Goal: Information Seeking & Learning: Learn about a topic

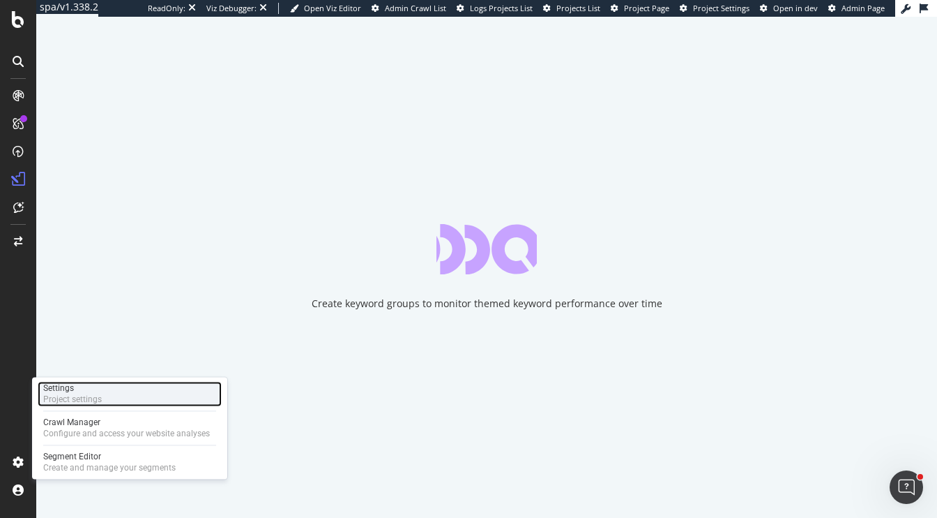
click at [86, 395] on div "Project settings" at bounding box center [72, 398] width 59 height 11
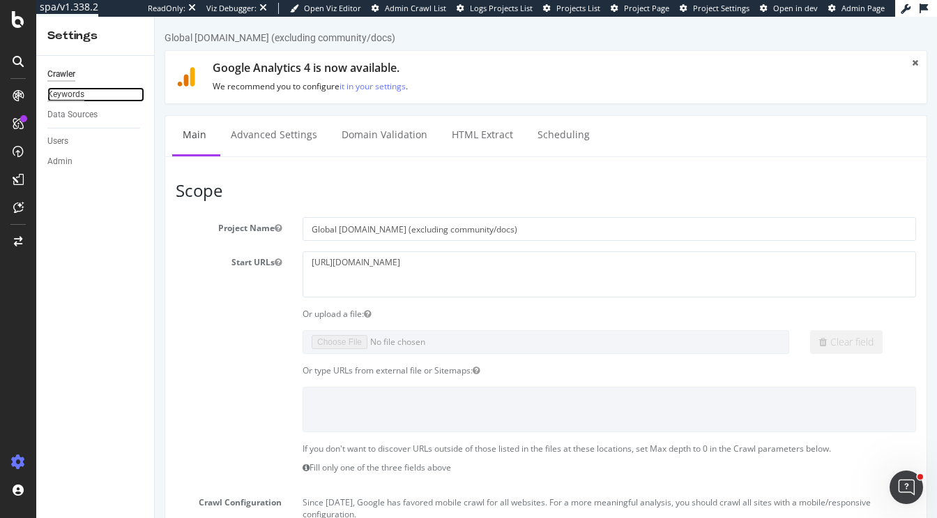
click at [69, 94] on div "Keywords" at bounding box center [65, 94] width 37 height 15
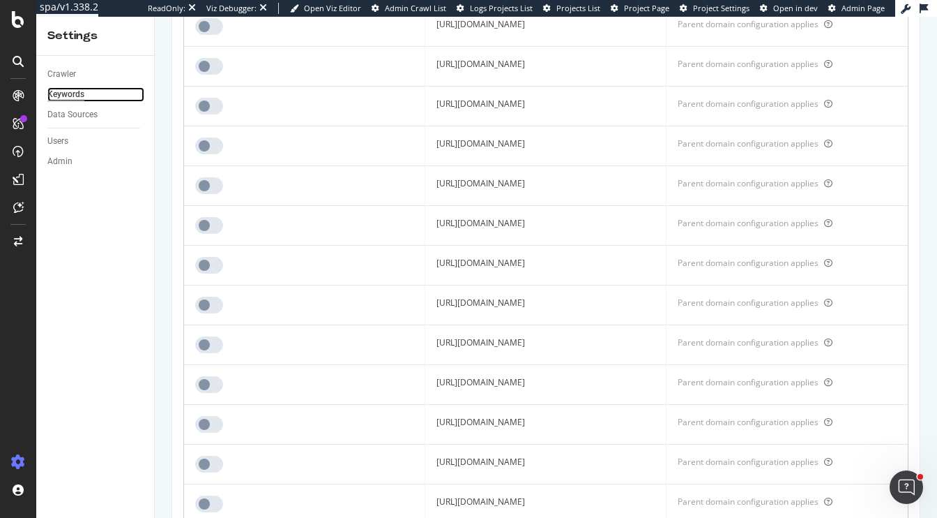
scroll to position [551, 0]
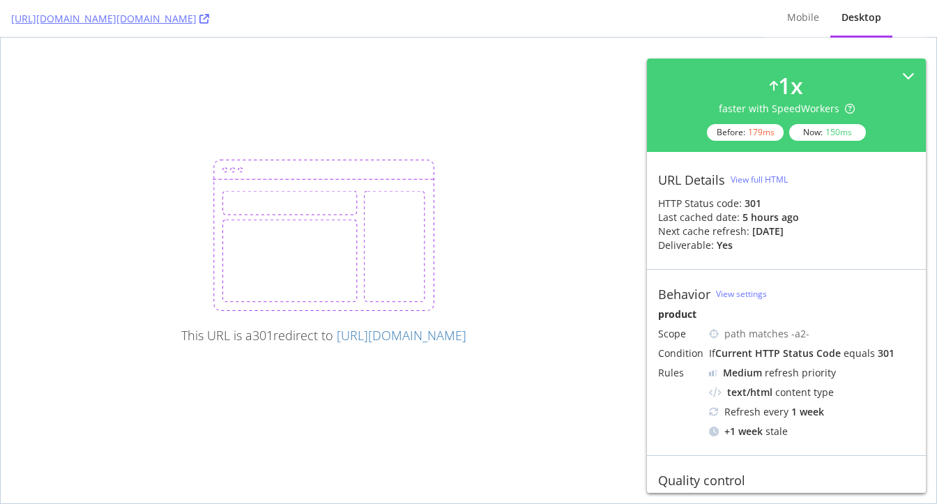
scroll to position [99, 0]
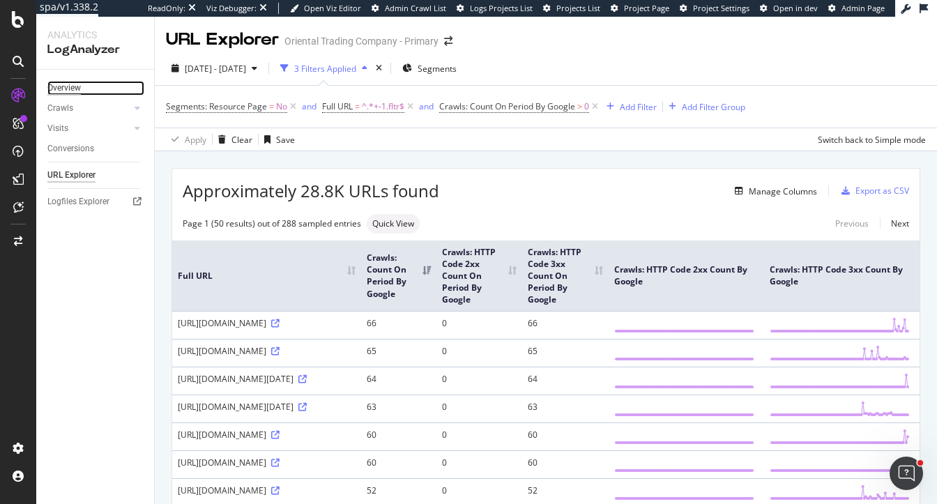
click at [66, 88] on div "Overview" at bounding box center [63, 88] width 33 height 15
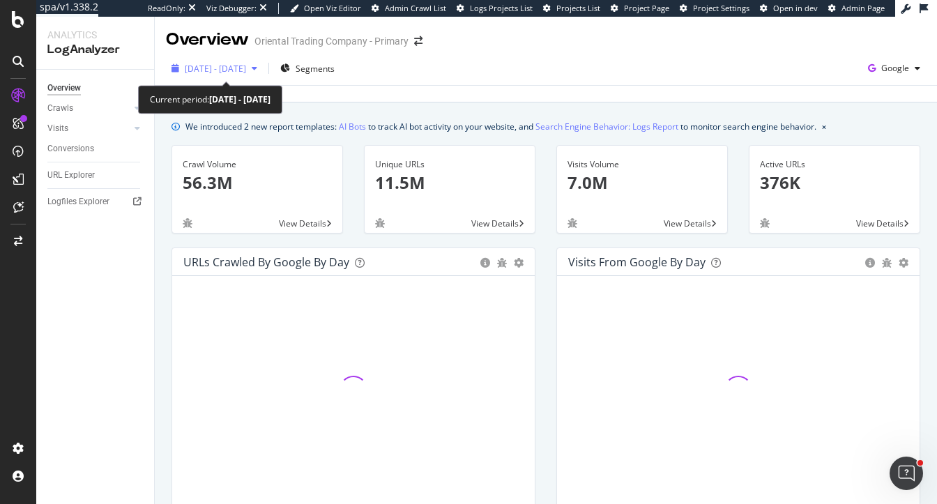
click at [246, 63] on span "[DATE] - [DATE]" at bounding box center [215, 69] width 61 height 12
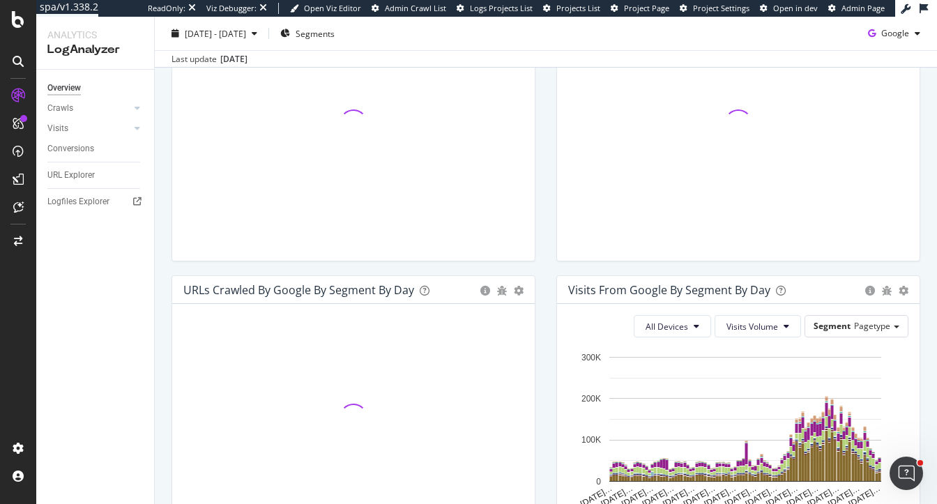
scroll to position [276, 0]
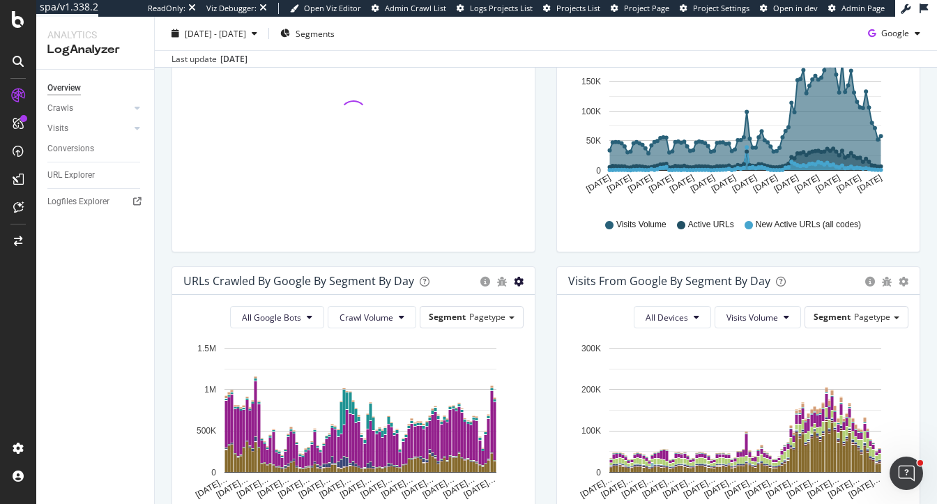
click at [518, 279] on icon "gear" at bounding box center [519, 282] width 10 height 10
click at [552, 340] on div "Visits from Google By Segment By Day Timeline (by Value) Table All Devices Visi…" at bounding box center [738, 413] width 385 height 294
click at [493, 319] on span "Pagetype" at bounding box center [487, 317] width 36 height 12
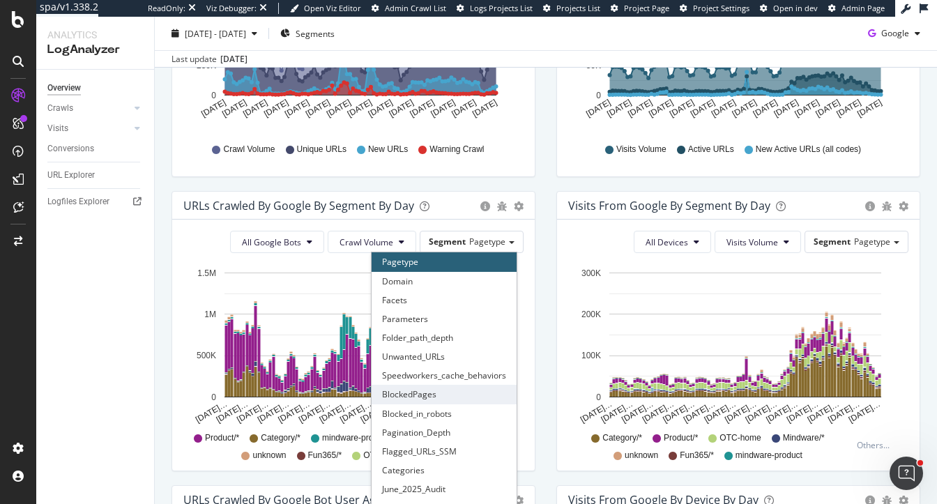
scroll to position [358, 0]
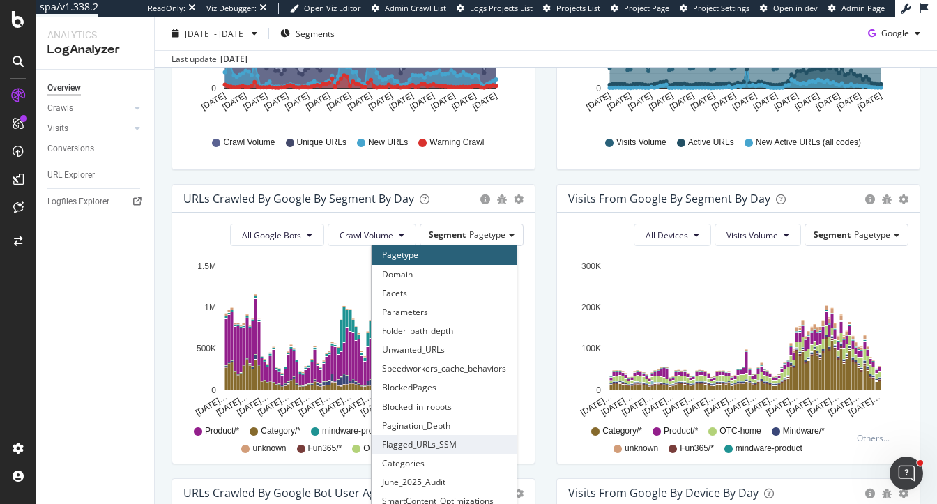
click at [439, 438] on div "Flagged_URLs_SSM" at bounding box center [444, 444] width 145 height 19
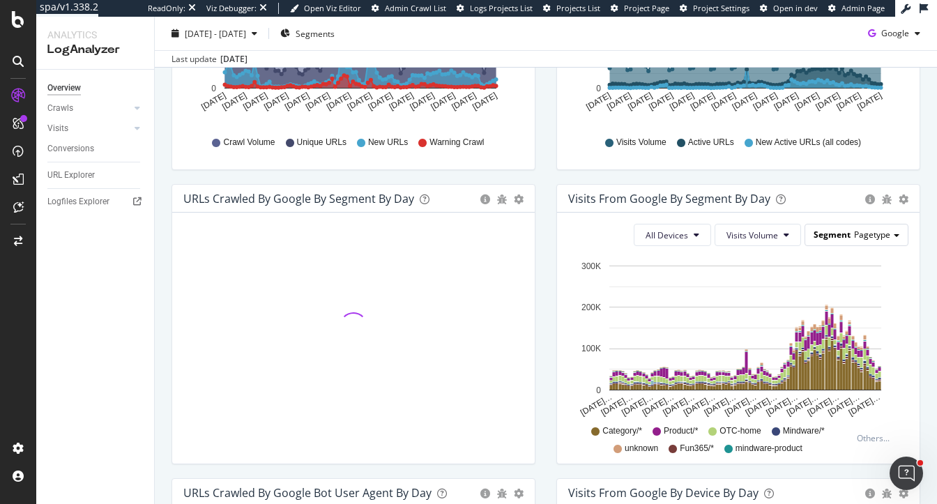
click at [888, 239] on span "Pagetype" at bounding box center [872, 235] width 36 height 12
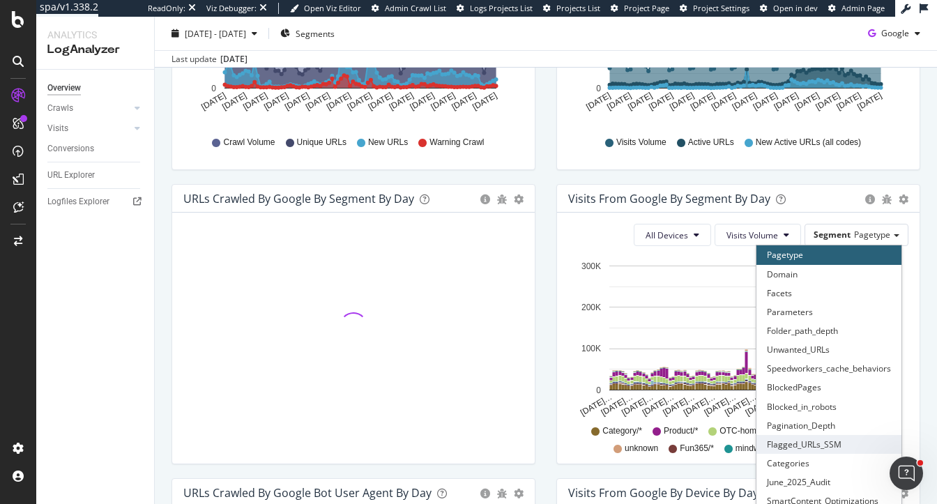
click at [817, 442] on div "Flagged_URLs_SSM" at bounding box center [829, 444] width 145 height 19
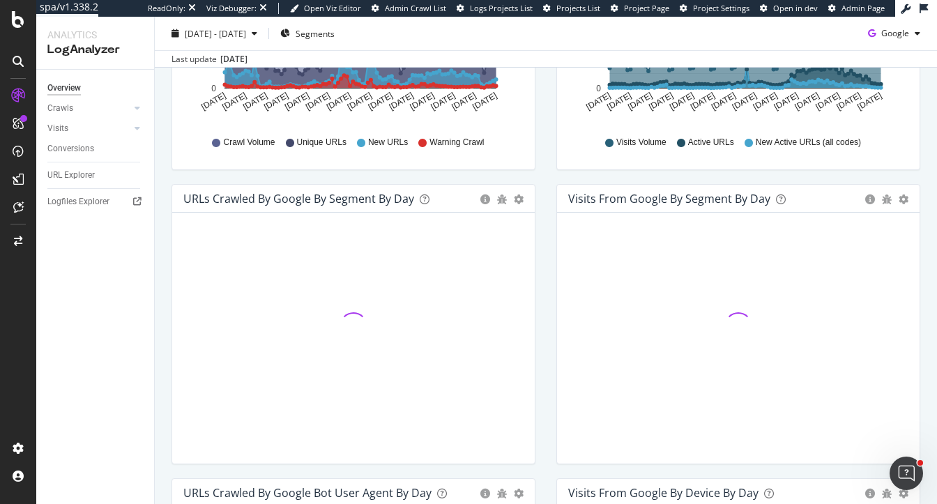
click at [555, 290] on div "Visits from Google By Segment By Day Timeline (by Value) Table Hold CMD (⌘) whi…" at bounding box center [738, 331] width 385 height 294
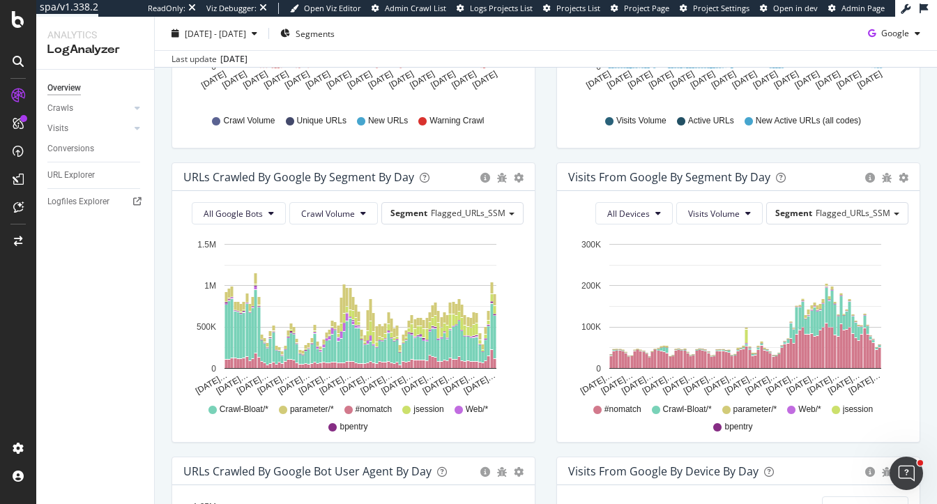
scroll to position [382, 0]
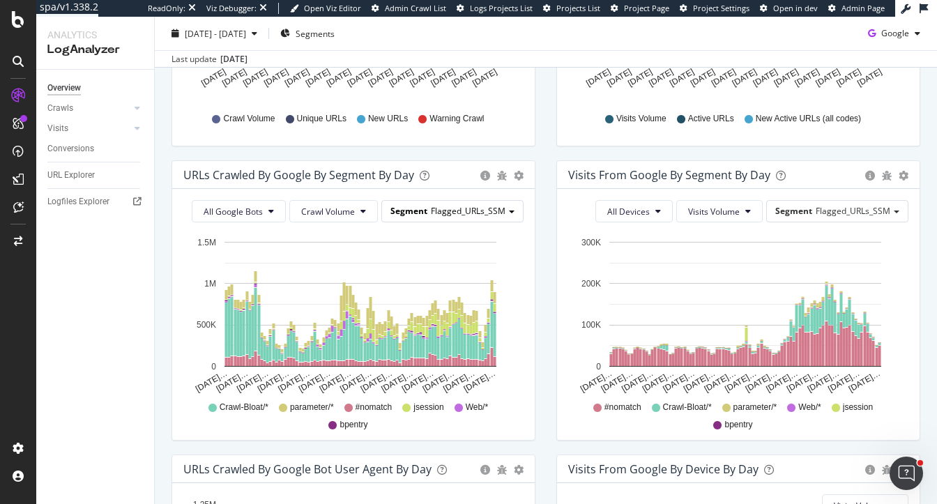
click at [494, 212] on span "Flagged_URLs_SSM" at bounding box center [468, 211] width 75 height 12
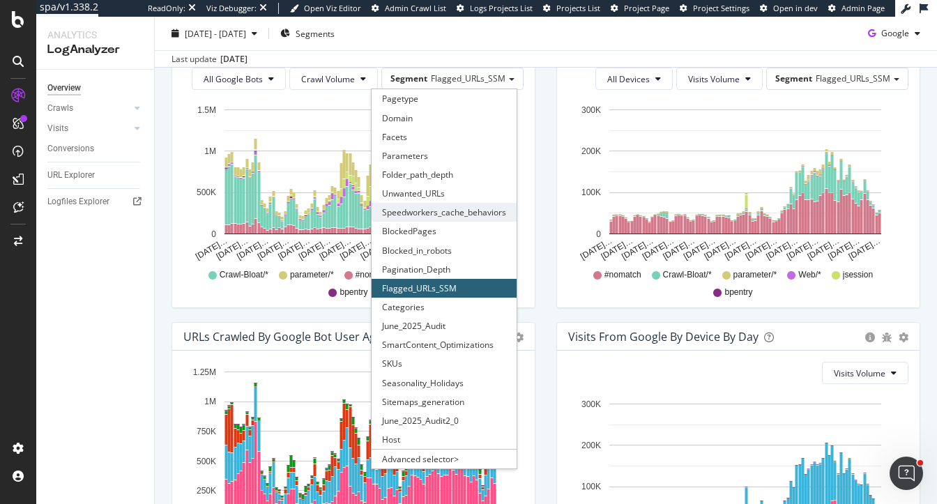
scroll to position [518, 0]
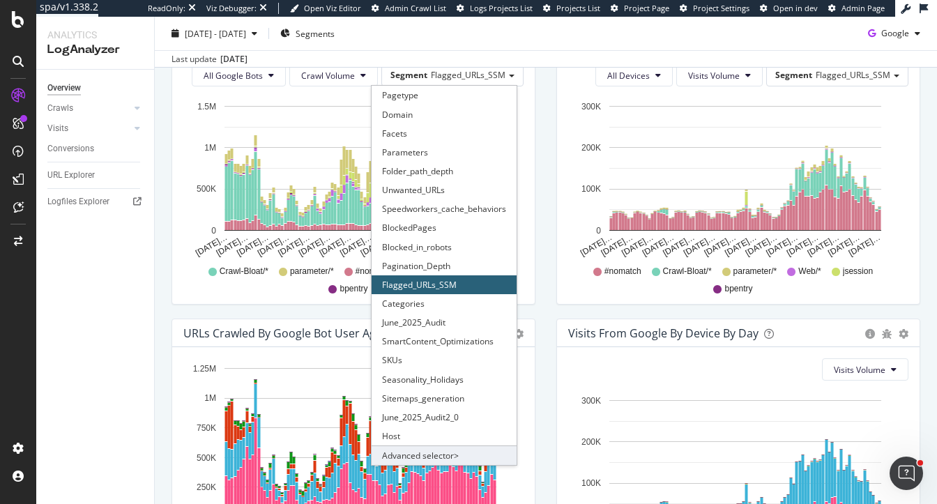
click at [430, 456] on div "Advanced selector >" at bounding box center [444, 456] width 145 height 20
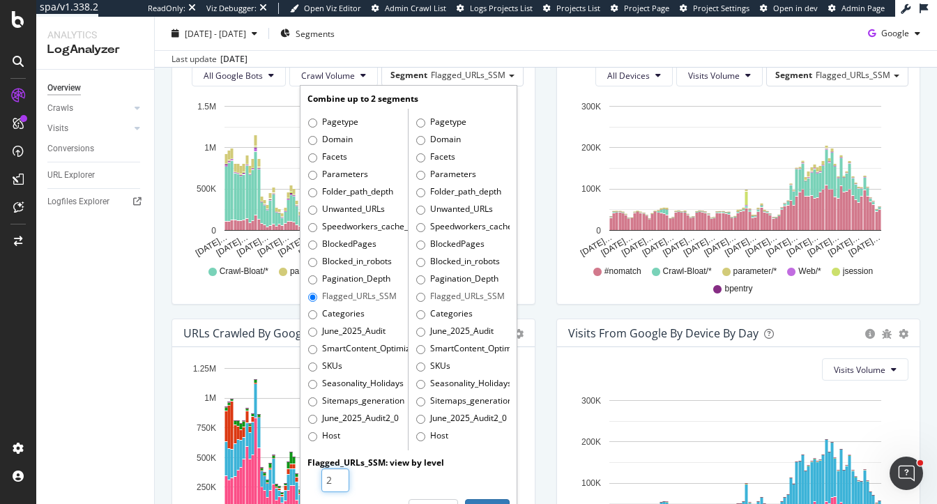
type input "2"
click at [340, 476] on input "2" at bounding box center [336, 481] width 28 height 24
click at [481, 502] on button "Apply" at bounding box center [487, 511] width 45 height 24
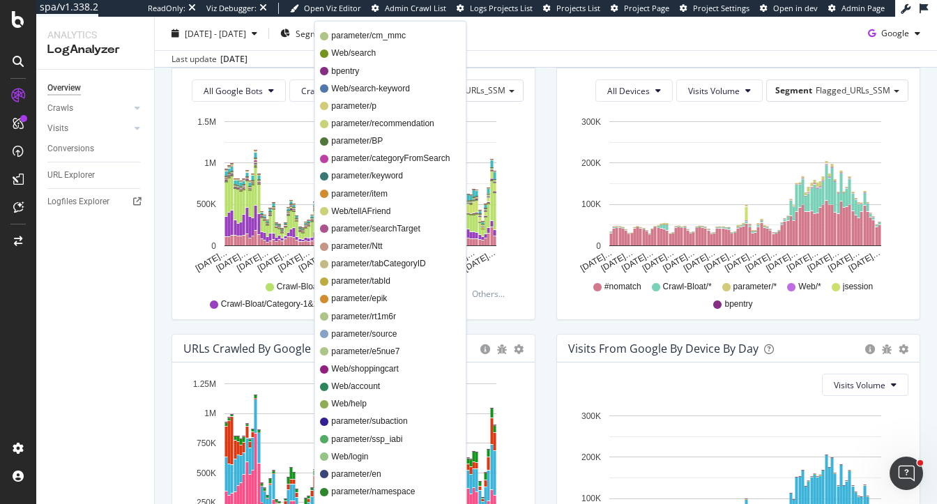
scroll to position [504, 0]
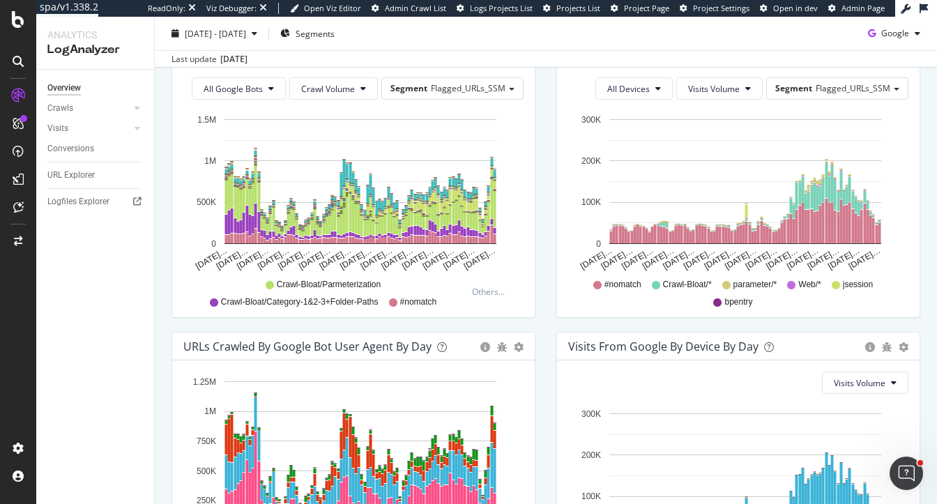
click at [542, 313] on div "URLs Crawled by Google By Segment By Day Timeline (by Value) Table All Google B…" at bounding box center [353, 185] width 385 height 294
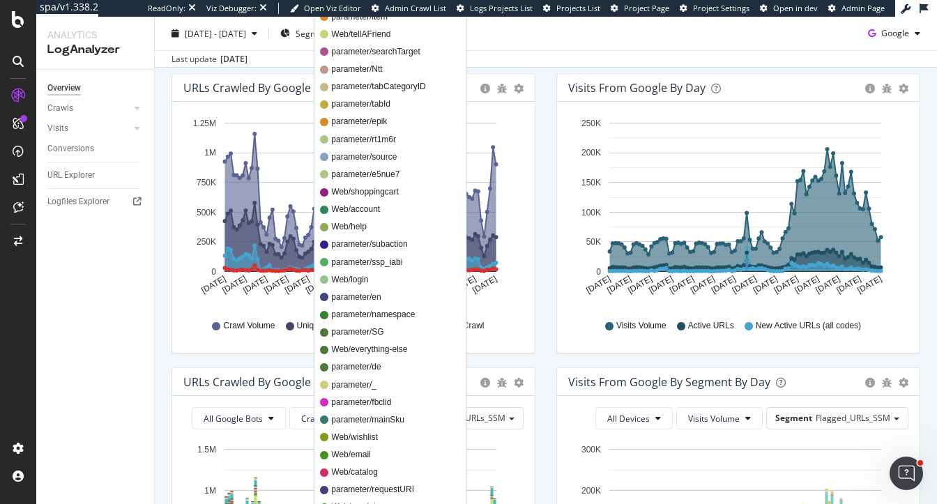
scroll to position [0, 0]
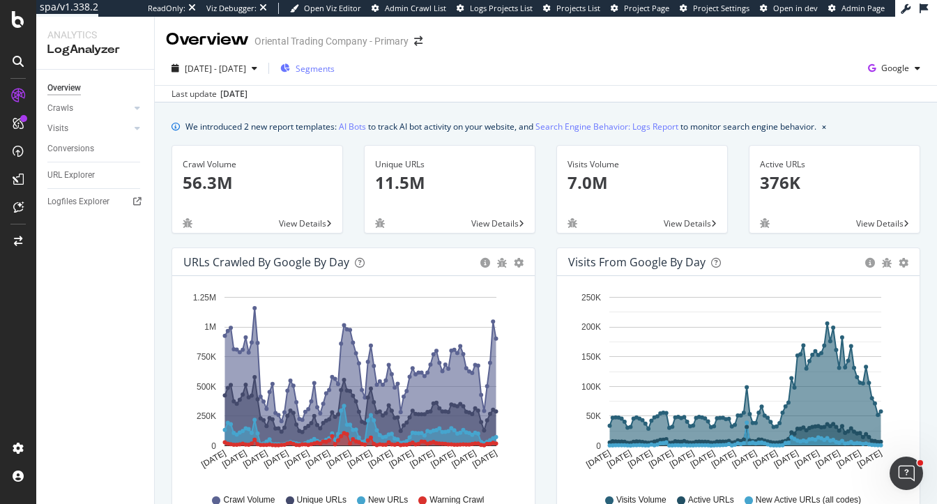
click at [330, 68] on span "Segments" at bounding box center [315, 69] width 39 height 12
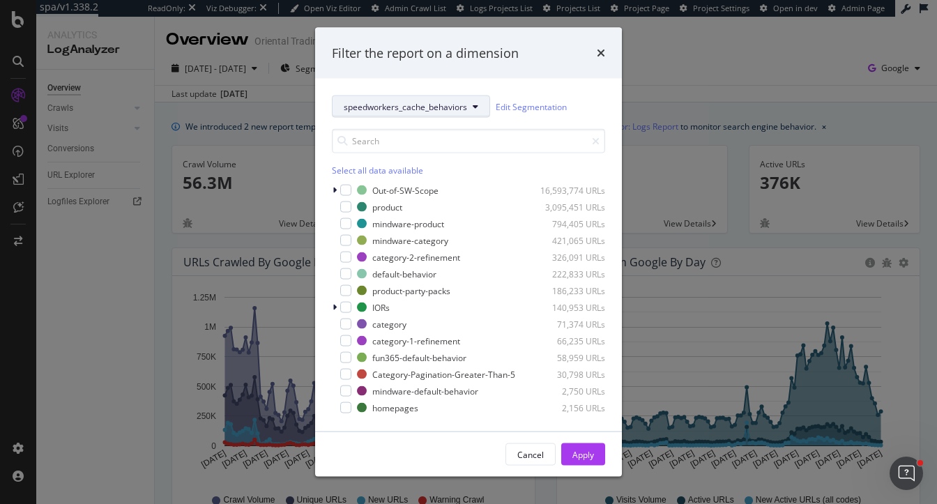
click at [372, 103] on span "speedworkers_cache_behaviors" at bounding box center [405, 106] width 123 height 12
click at [502, 77] on div "Filter the report on a dimension" at bounding box center [468, 53] width 307 height 52
click at [337, 188] on div "modal" at bounding box center [336, 190] width 8 height 14
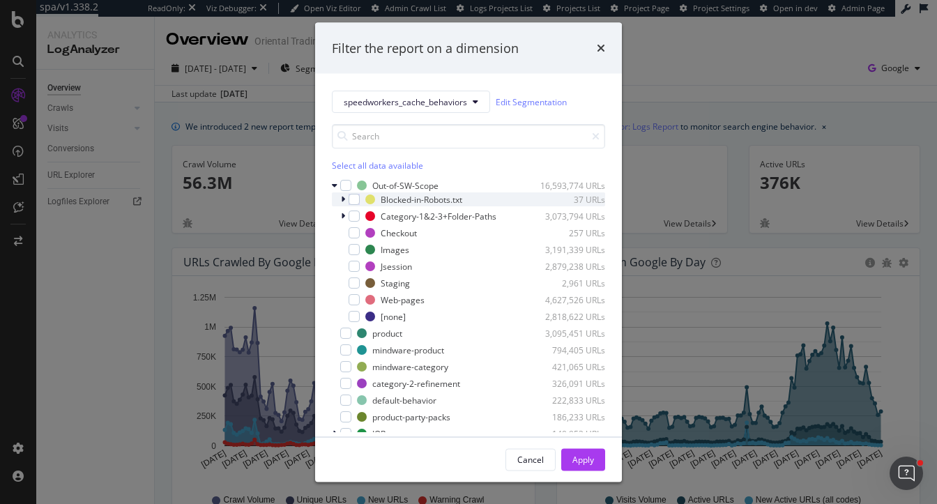
click at [339, 195] on div "Blocked-in-Robots.txt 37 URLs" at bounding box center [468, 200] width 273 height 14
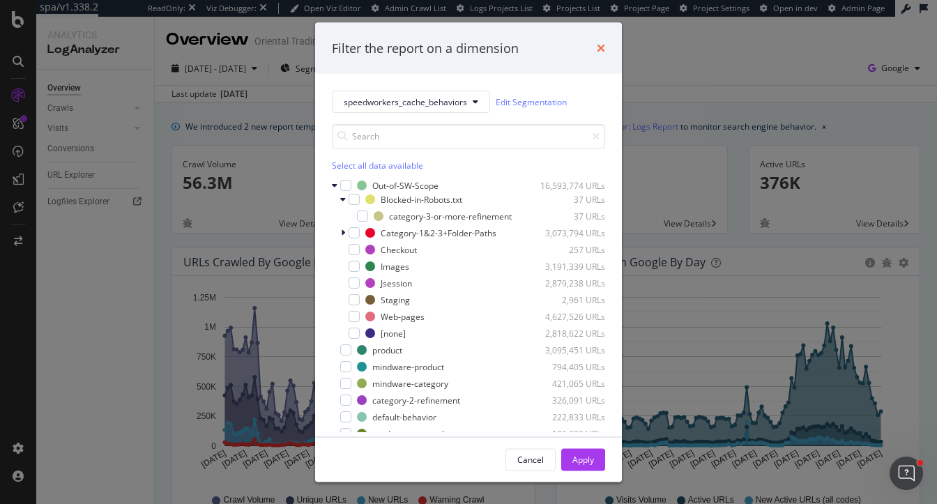
click at [598, 48] on icon "times" at bounding box center [601, 48] width 8 height 11
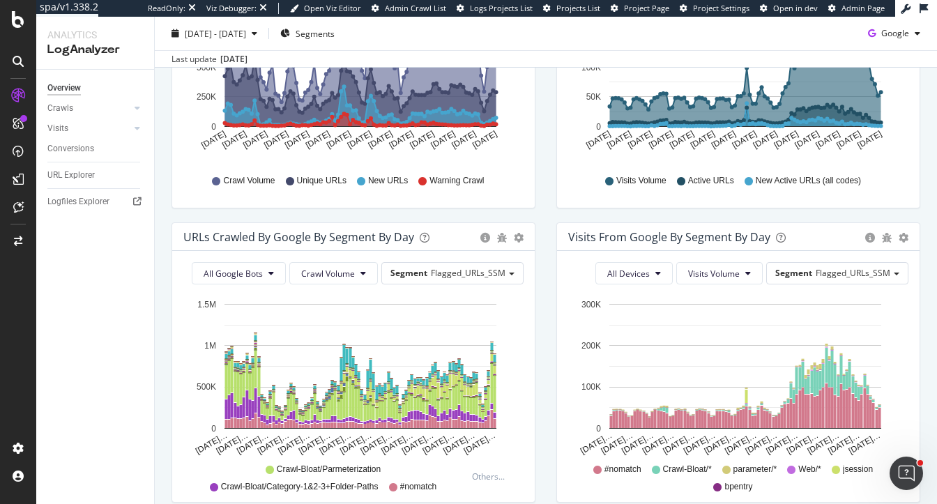
scroll to position [360, 0]
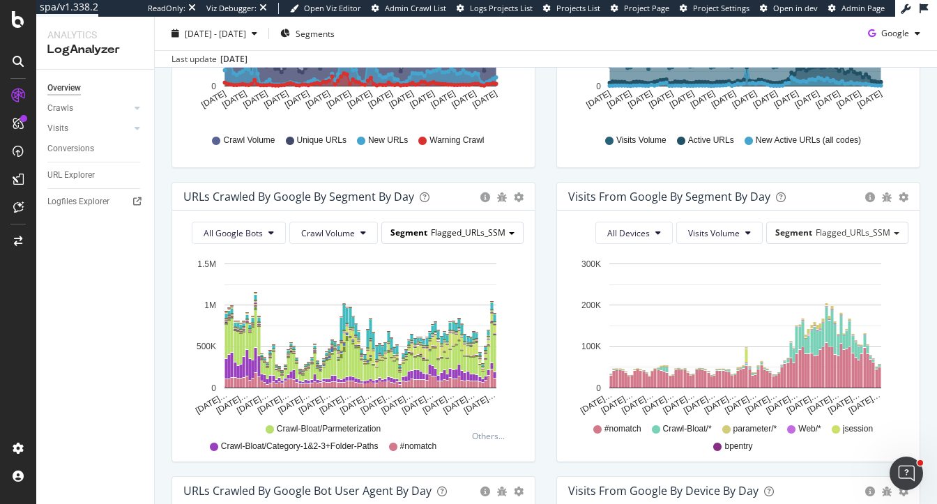
click at [430, 227] on div "Segment Flagged_URLs_SSM" at bounding box center [452, 233] width 141 height 20
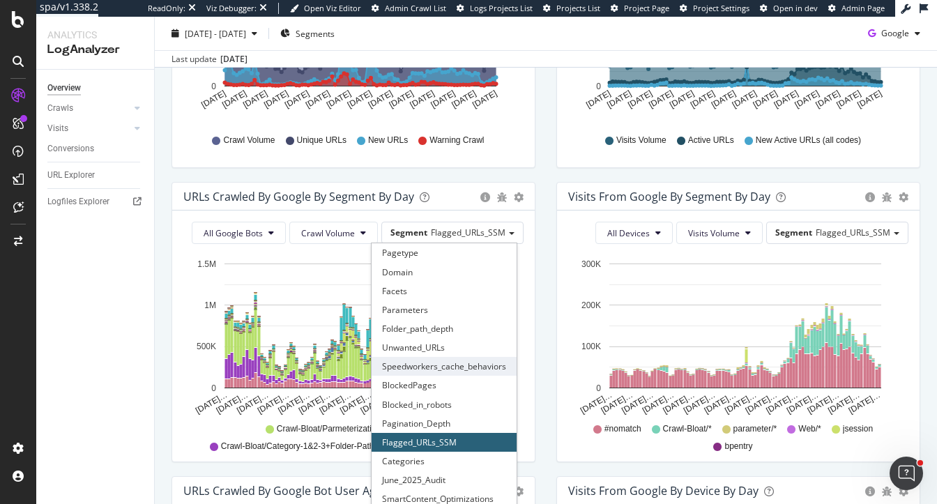
click at [408, 370] on div "Speedworkers_cache_behaviors" at bounding box center [444, 366] width 145 height 19
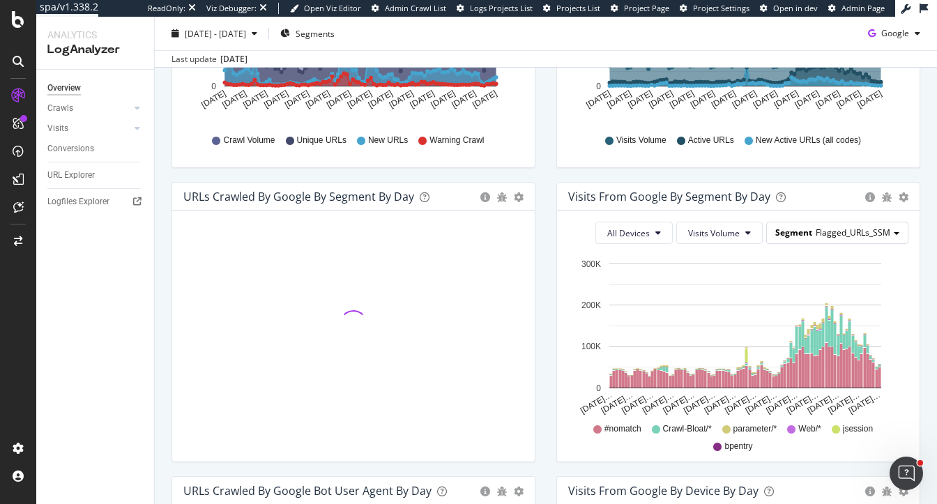
click at [858, 229] on span "Flagged_URLs_SSM" at bounding box center [853, 233] width 75 height 12
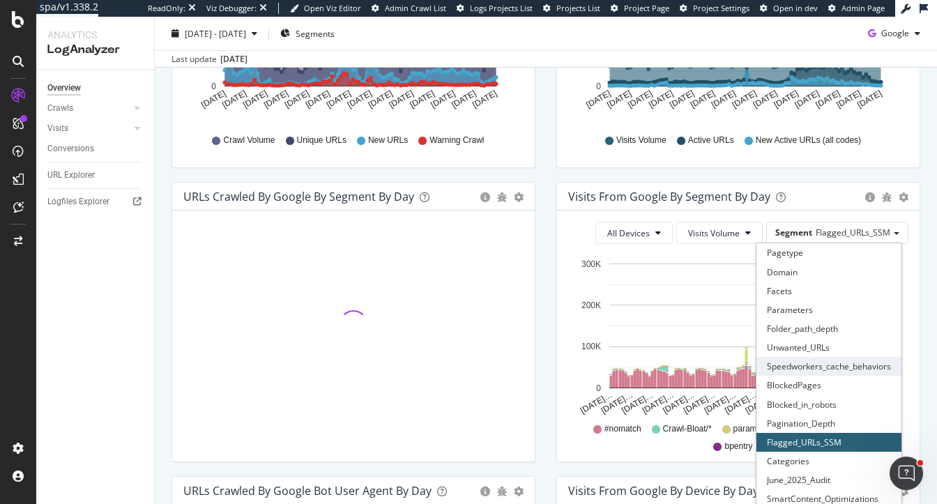
click at [787, 368] on div "Speedworkers_cache_behaviors" at bounding box center [829, 366] width 145 height 19
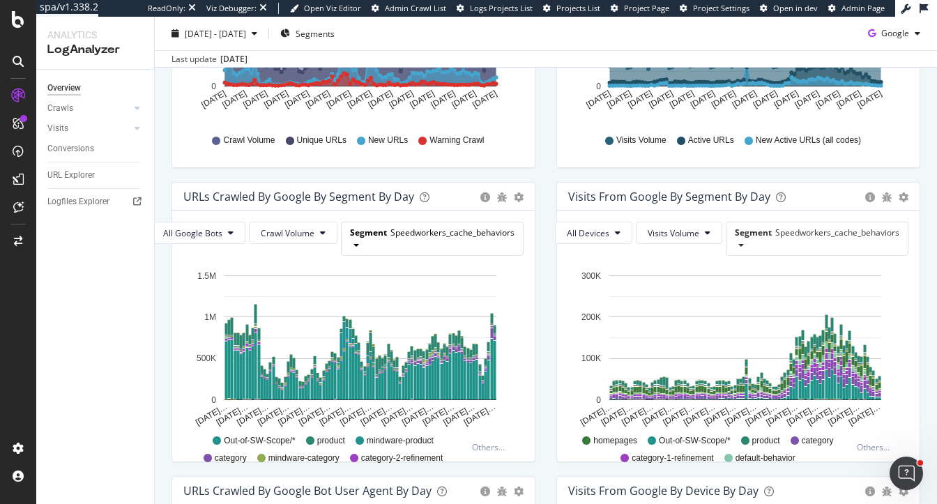
click at [453, 232] on span "Speedworkers_cache_behaviors" at bounding box center [453, 233] width 124 height 12
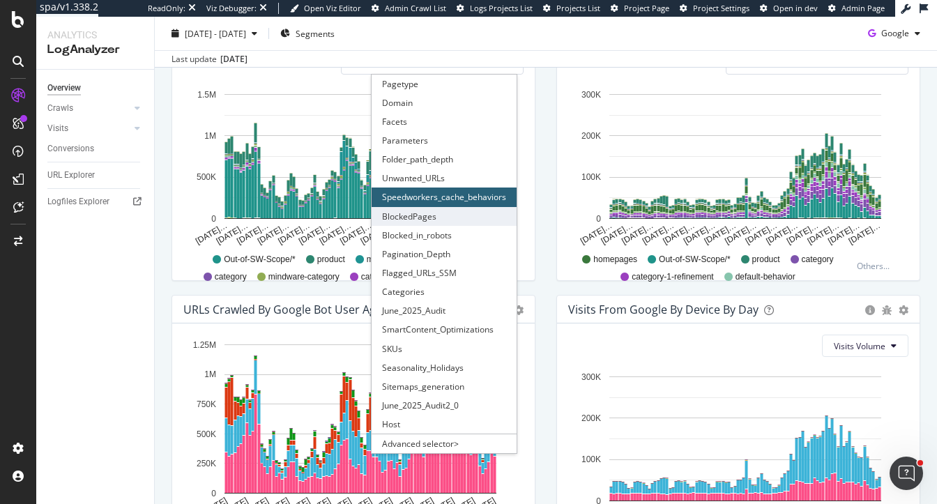
scroll to position [544, 0]
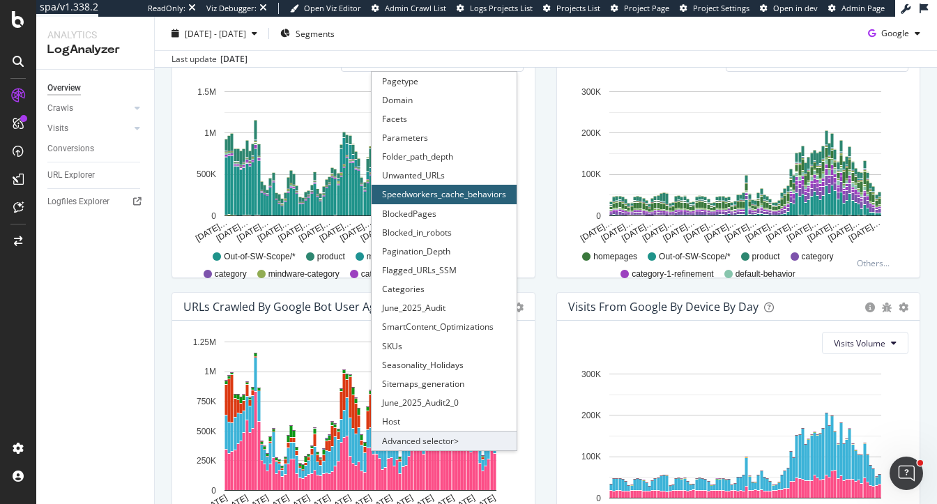
click at [401, 439] on div "Advanced selector >" at bounding box center [444, 441] width 145 height 20
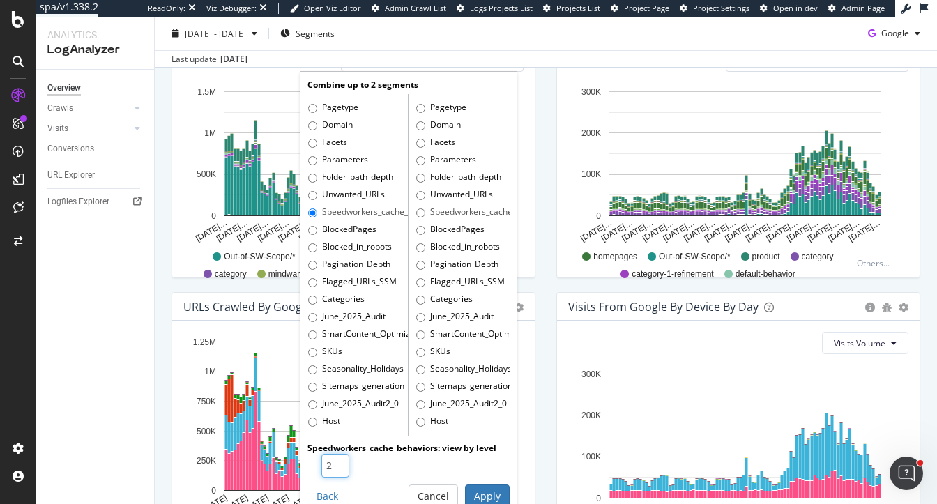
type input "2"
click at [340, 460] on input "2" at bounding box center [336, 466] width 28 height 24
click at [478, 495] on button "Apply" at bounding box center [487, 497] width 45 height 24
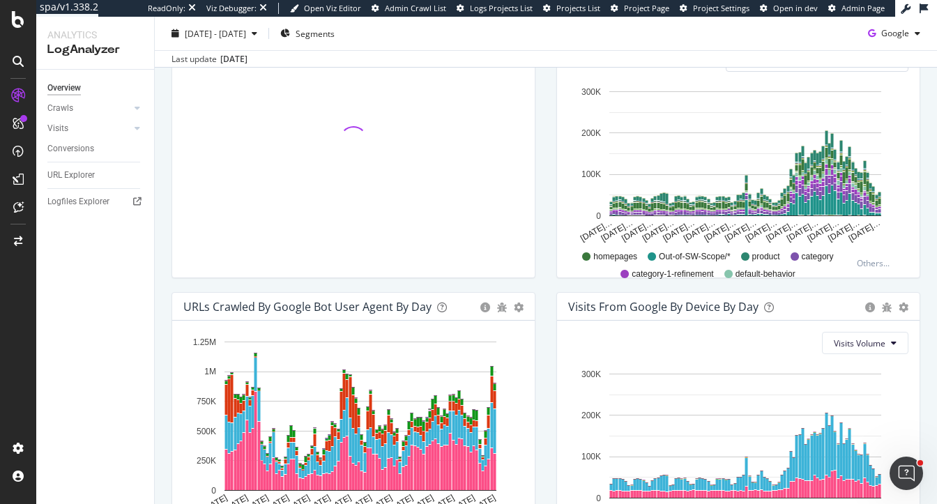
click at [545, 209] on div "URLs Crawled by Google By Segment By Day Timeline (by Value) Table Hold CMD (⌘)…" at bounding box center [353, 145] width 385 height 294
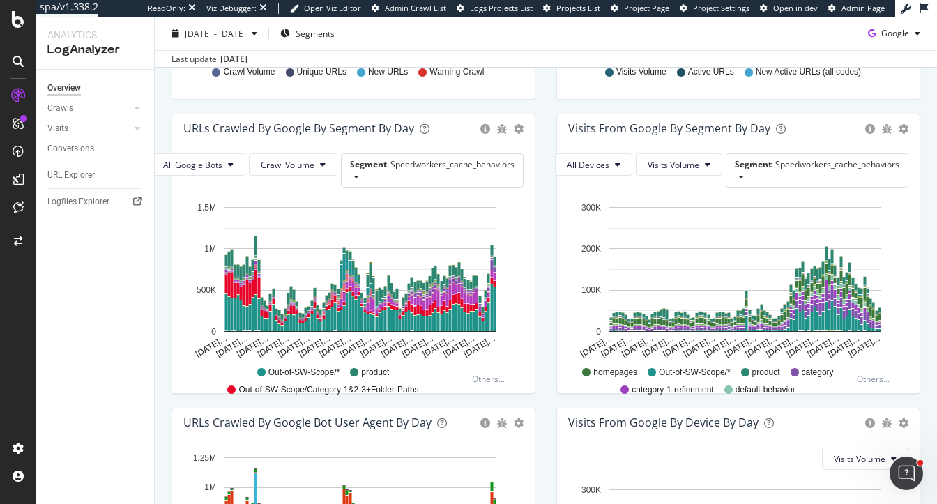
scroll to position [427, 0]
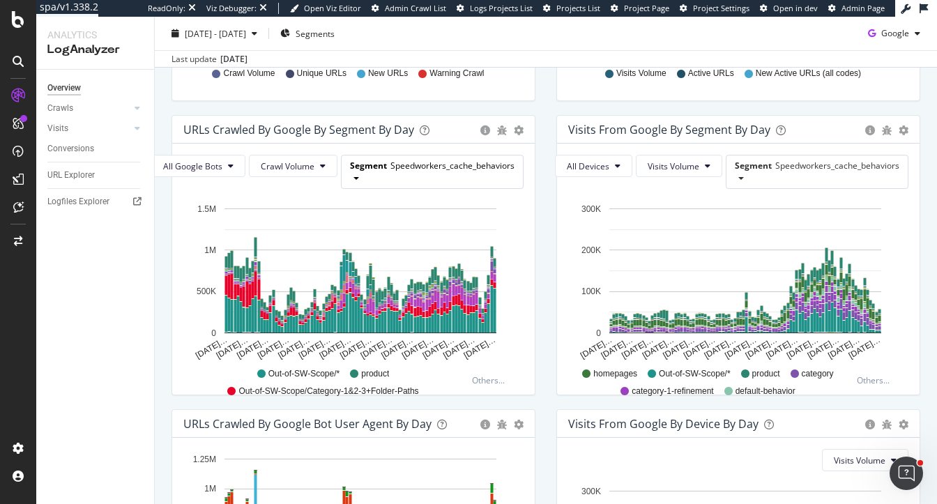
click at [479, 168] on span "Speedworkers_cache_behaviors" at bounding box center [453, 166] width 124 height 12
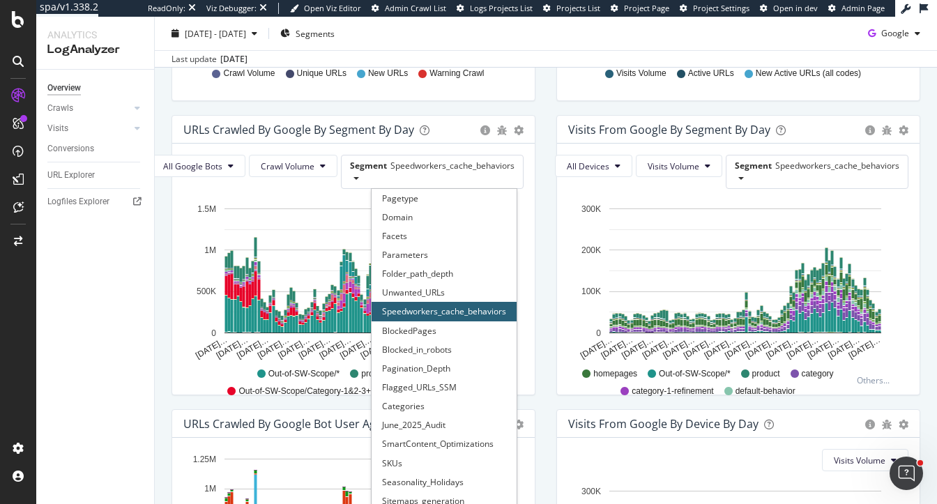
click at [540, 345] on div "URLs Crawled by Google By Segment By Day Timeline (by Value) Table All Google B…" at bounding box center [353, 262] width 385 height 294
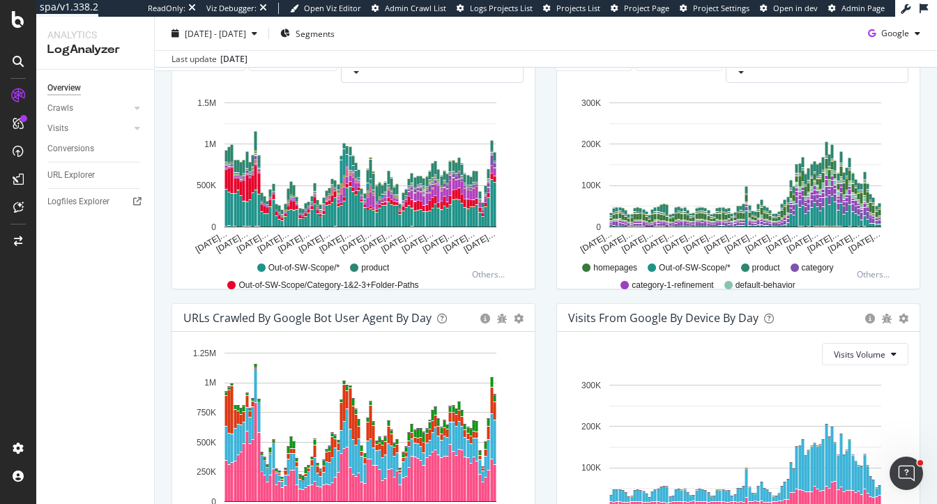
scroll to position [536, 0]
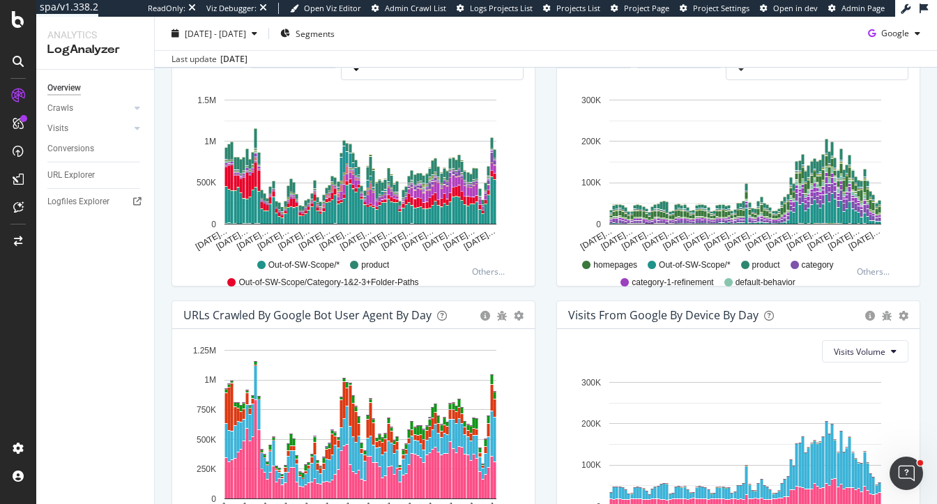
click at [450, 73] on div "Segment Speedworkers_cache_behaviors" at bounding box center [432, 63] width 181 height 32
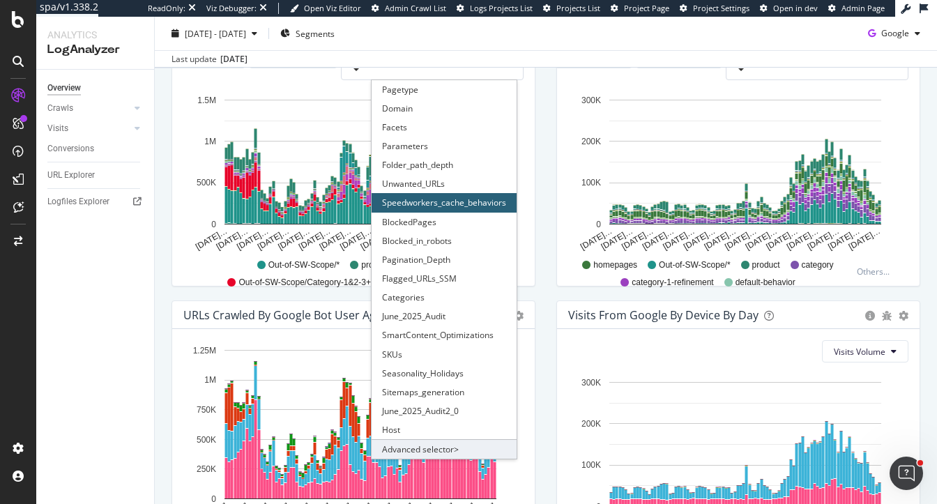
click at [409, 446] on div "Advanced selector >" at bounding box center [444, 449] width 145 height 20
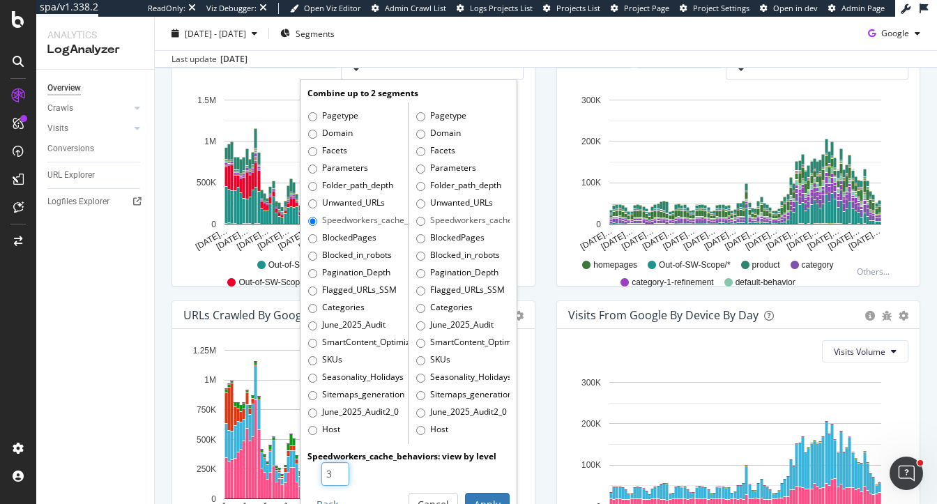
type input "3"
click at [340, 469] on input "3" at bounding box center [336, 474] width 28 height 24
click at [483, 497] on button "Apply" at bounding box center [487, 505] width 45 height 24
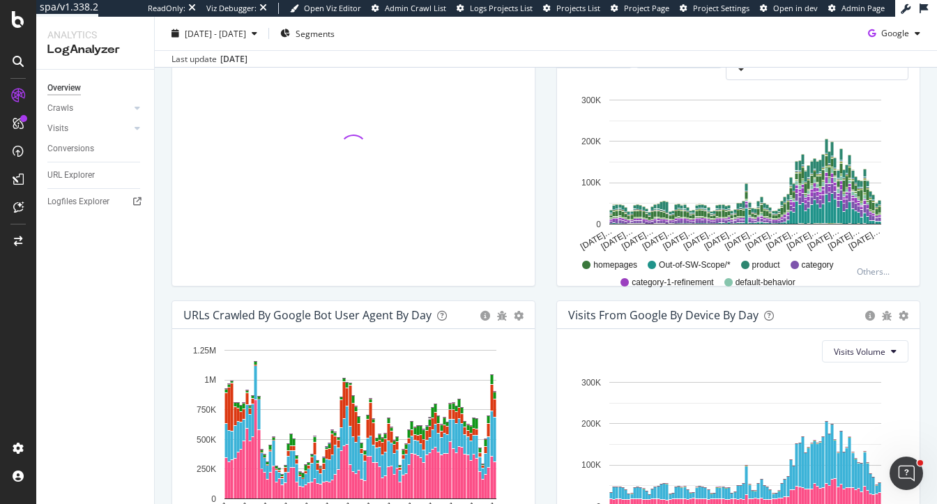
click at [545, 317] on div "URLs Crawled by Google bot User Agent By Day Timeline (by Value) Timeline (by P…" at bounding box center [353, 448] width 385 height 294
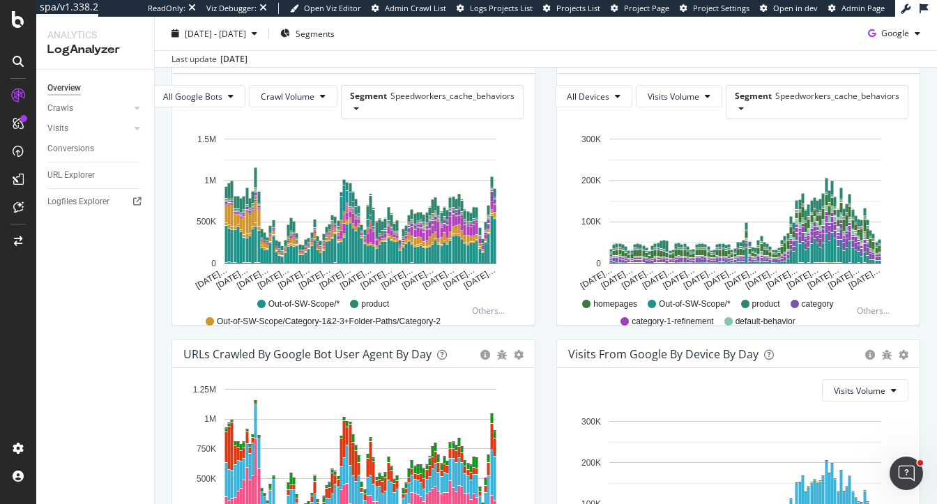
scroll to position [496, 0]
click at [885, 107] on div "Segment Speedworkers_cache_behaviors" at bounding box center [817, 102] width 181 height 32
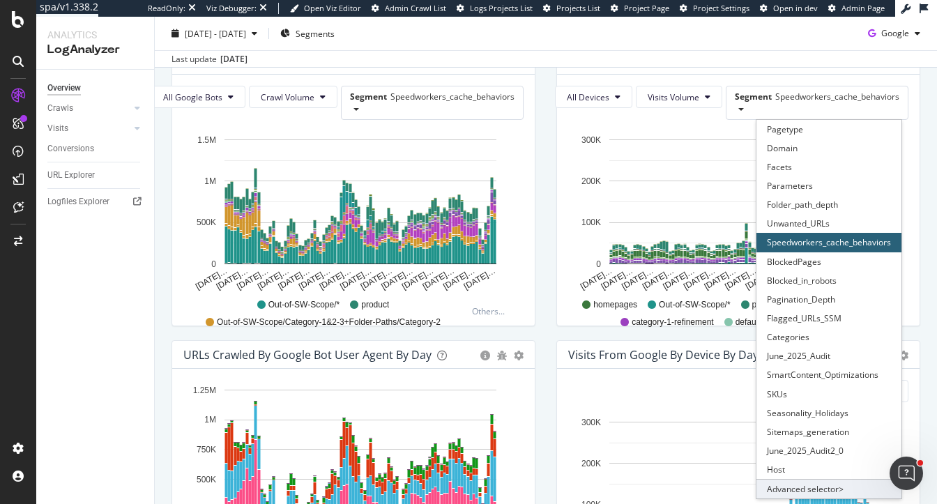
click at [793, 487] on div "Advanced selector >" at bounding box center [829, 489] width 145 height 20
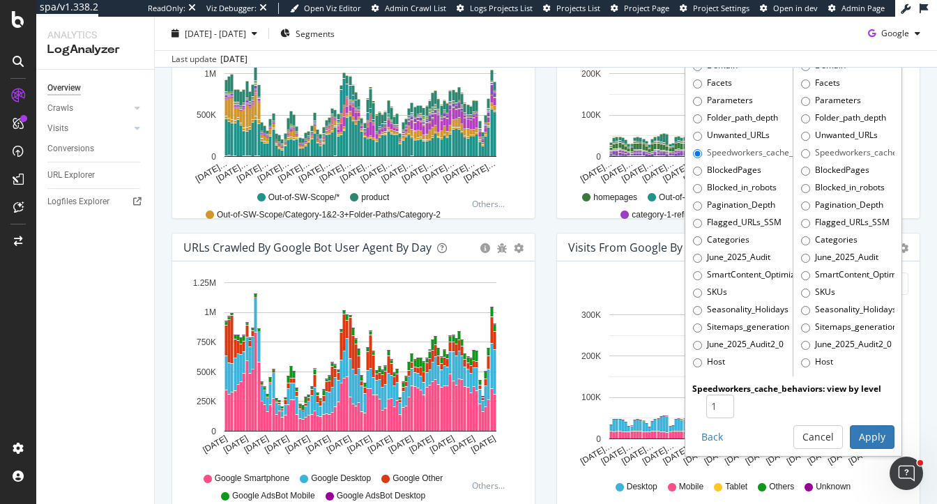
scroll to position [603, 0]
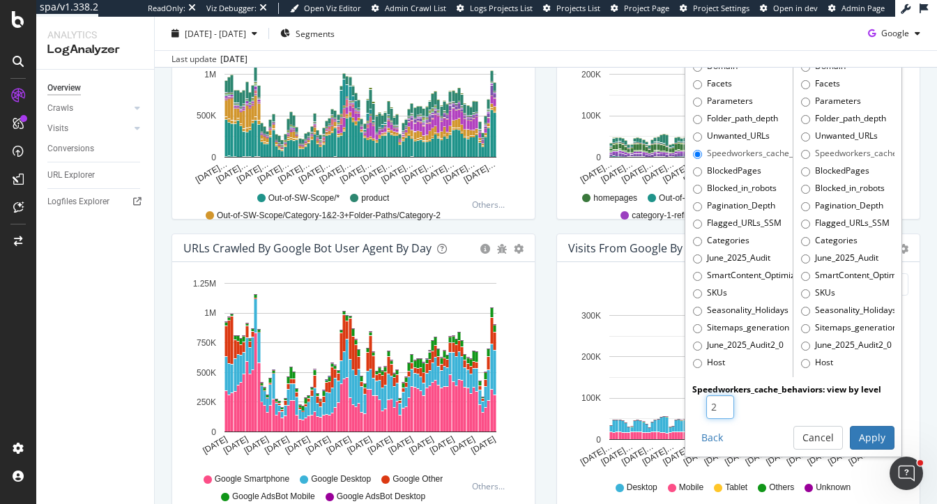
click at [725, 400] on input "2" at bounding box center [721, 407] width 28 height 24
type input "3"
click at [725, 400] on input "3" at bounding box center [721, 407] width 28 height 24
click at [880, 440] on button "Apply" at bounding box center [872, 438] width 45 height 24
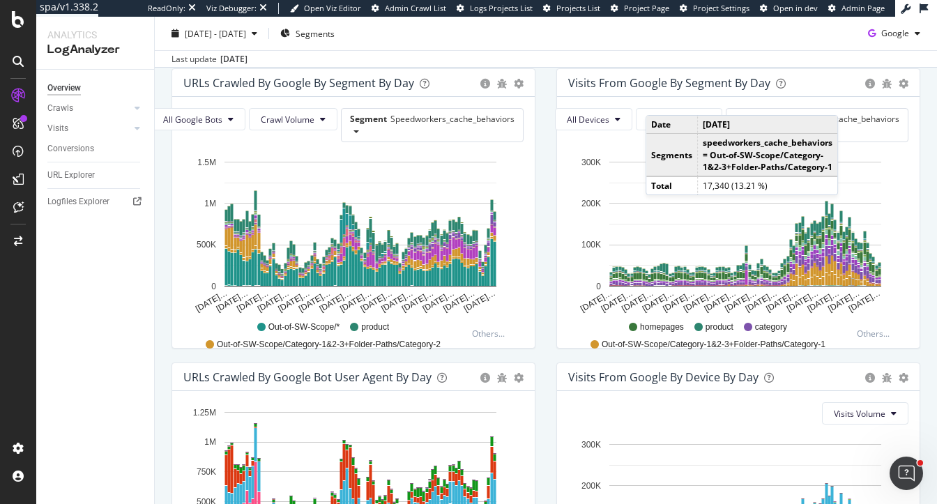
scroll to position [0, 0]
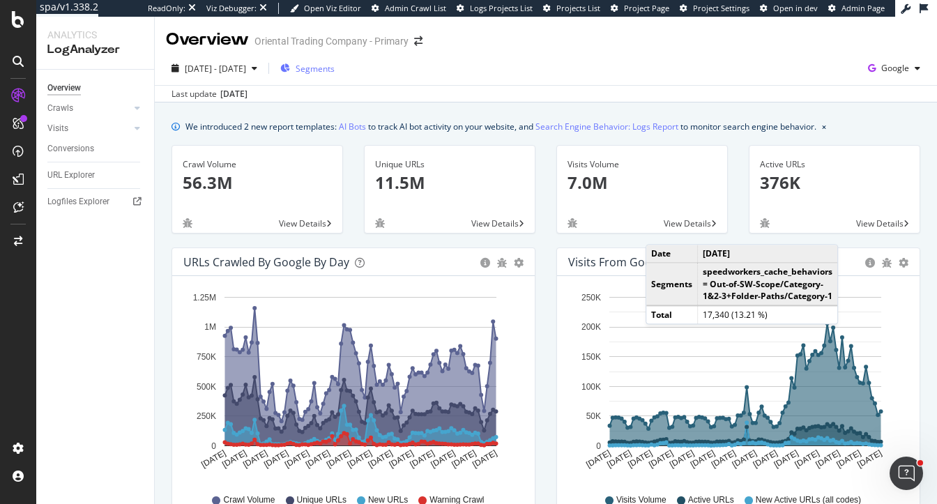
click at [335, 67] on span "Segments" at bounding box center [315, 69] width 39 height 12
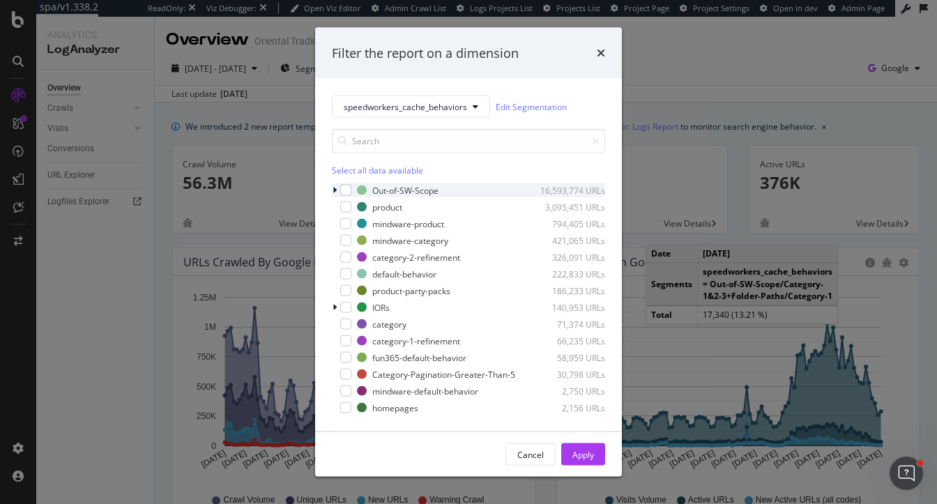
click at [335, 188] on icon "modal" at bounding box center [335, 190] width 4 height 8
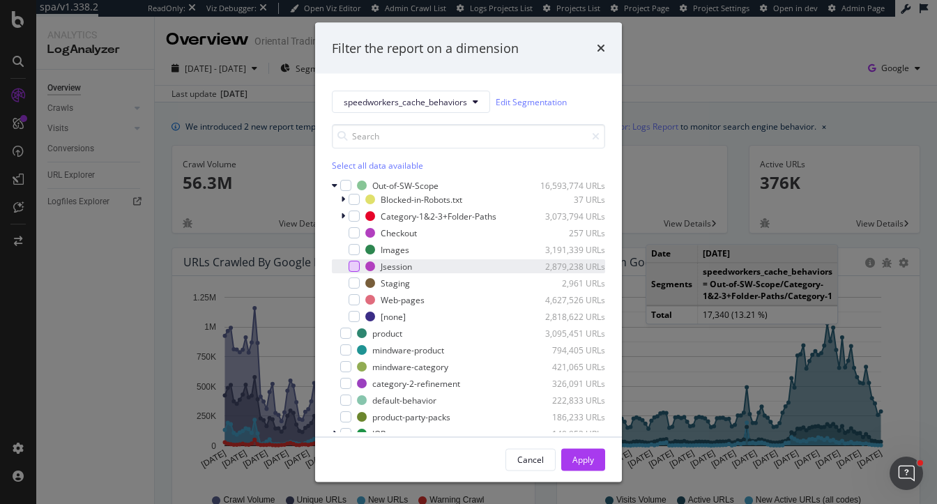
click at [352, 266] on div "modal" at bounding box center [354, 266] width 11 height 11
click at [587, 455] on div "Apply" at bounding box center [584, 459] width 22 height 12
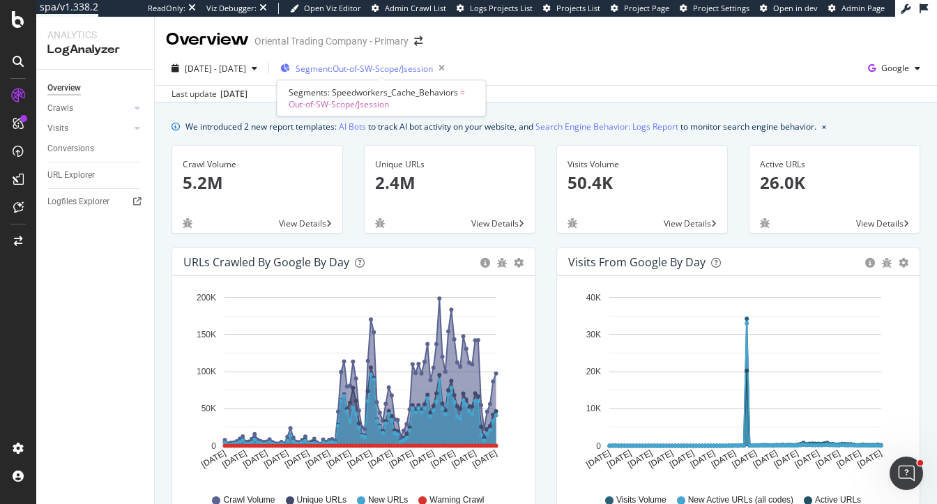
click at [396, 73] on span "Segment: Out-of-SW-Scope/Jsession" at bounding box center [364, 69] width 137 height 12
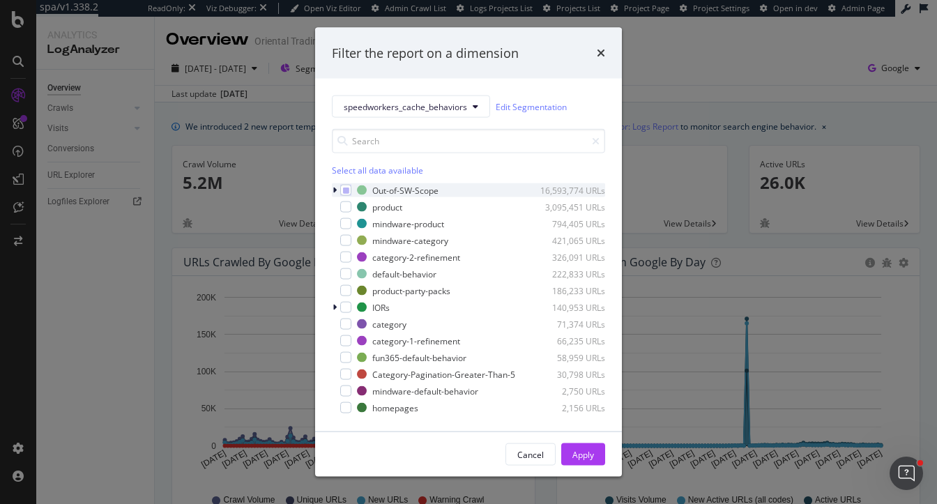
click at [336, 188] on icon "modal" at bounding box center [335, 190] width 4 height 8
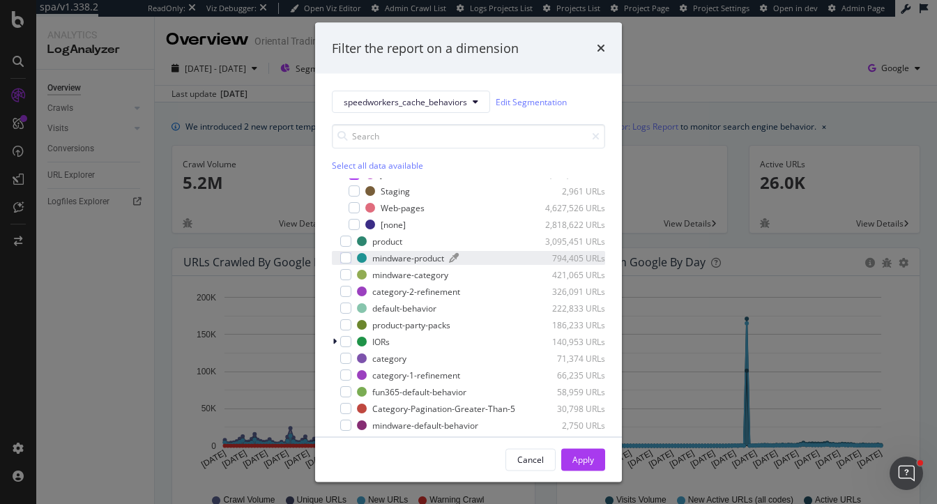
scroll to position [109, 0]
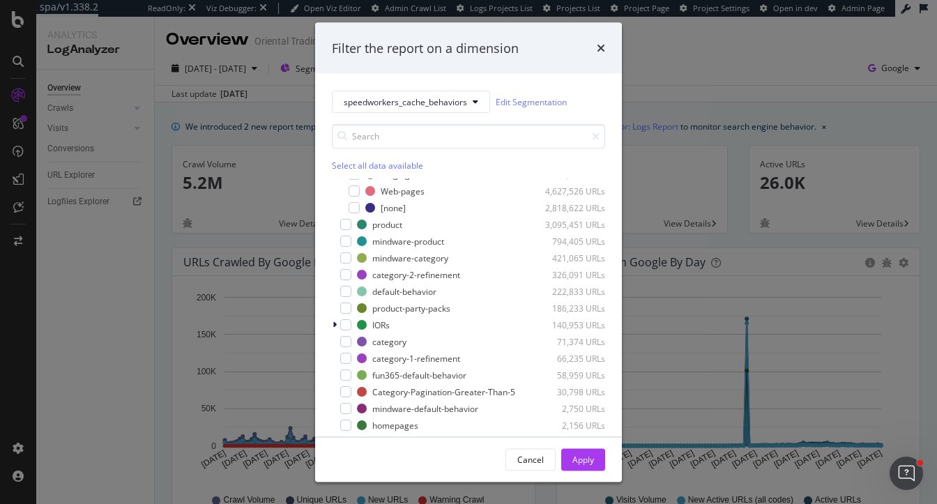
click at [160, 243] on div "Filter the report on a dimension speedworkers_cache_behaviors Edit Segmentation…" at bounding box center [468, 252] width 937 height 504
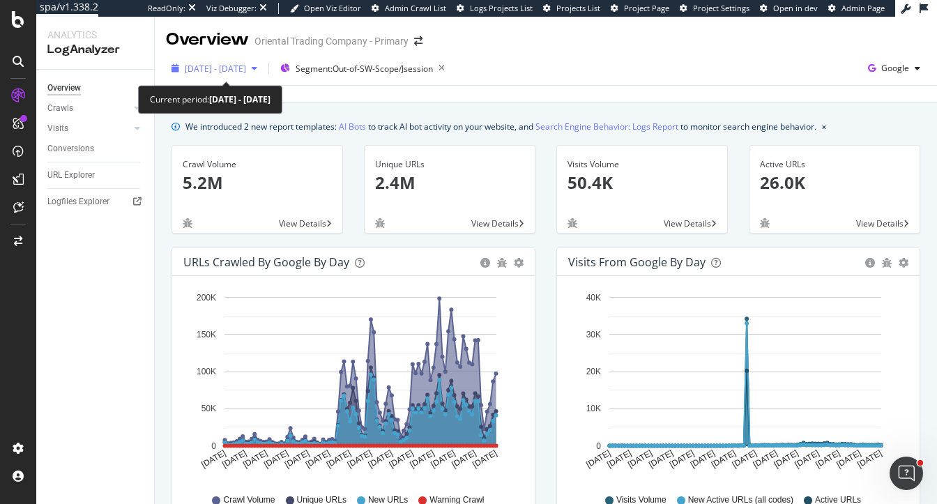
click at [218, 78] on div "[DATE] - [DATE]" at bounding box center [214, 68] width 97 height 21
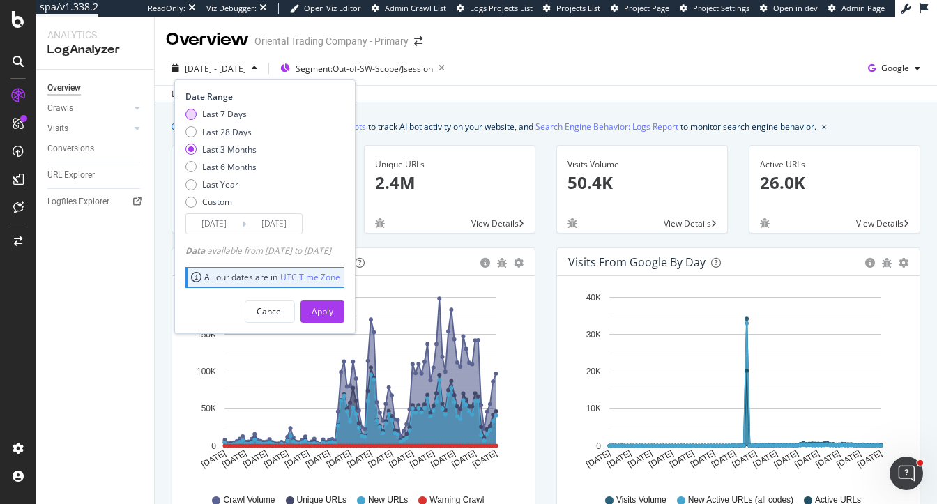
click at [217, 114] on div "Last 7 Days" at bounding box center [224, 114] width 45 height 12
type input "[DATE]"
click at [345, 308] on button "Apply" at bounding box center [323, 312] width 44 height 22
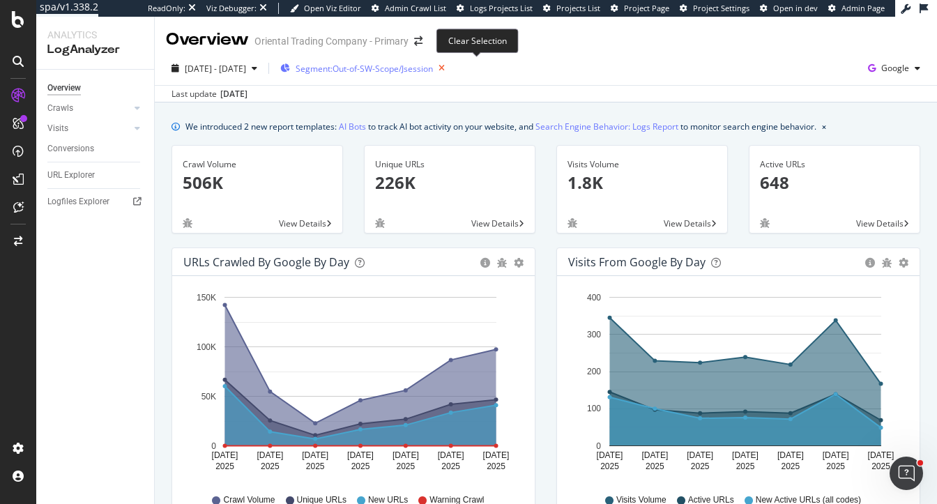
click at [451, 68] on icon "button" at bounding box center [441, 69] width 17 height 20
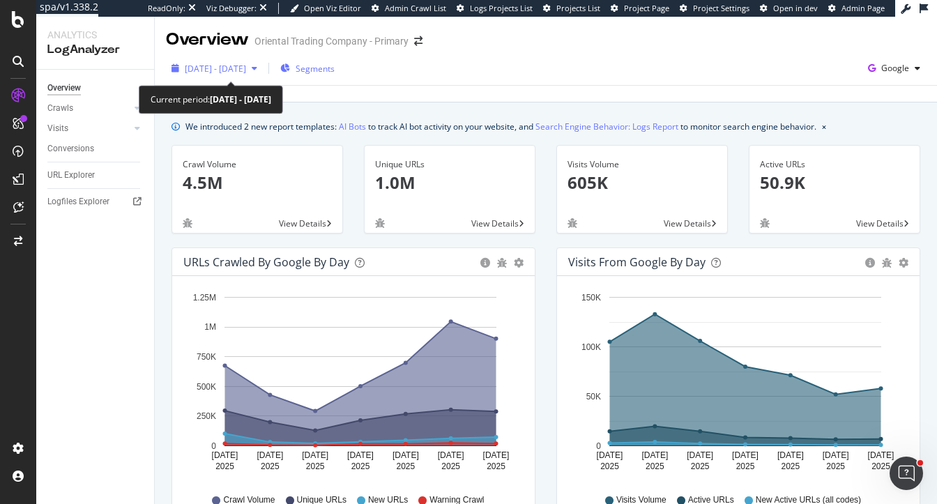
click at [237, 73] on span "[DATE] - [DATE]" at bounding box center [215, 69] width 61 height 12
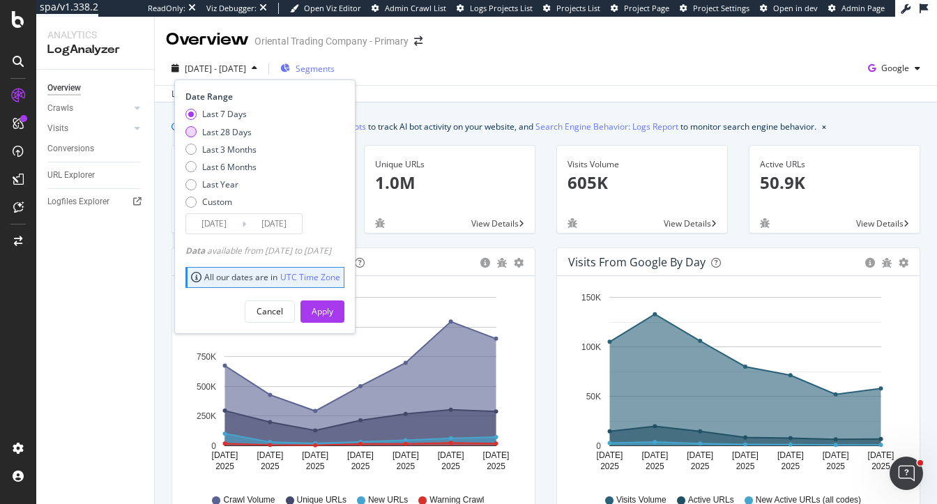
click at [230, 135] on div "Last 28 Days" at bounding box center [227, 132] width 50 height 12
type input "[DATE]"
click at [332, 312] on button "Apply" at bounding box center [323, 312] width 44 height 22
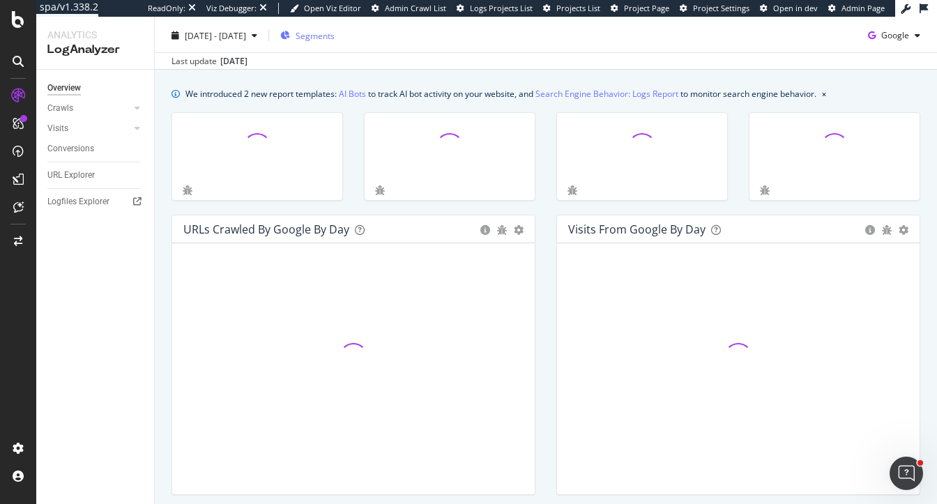
scroll to position [32, 0]
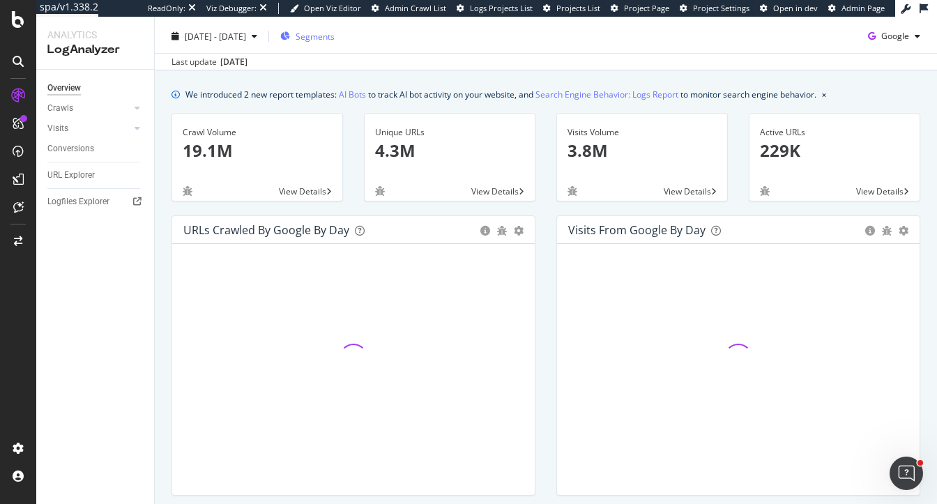
click at [332, 38] on span "Segments" at bounding box center [315, 37] width 39 height 12
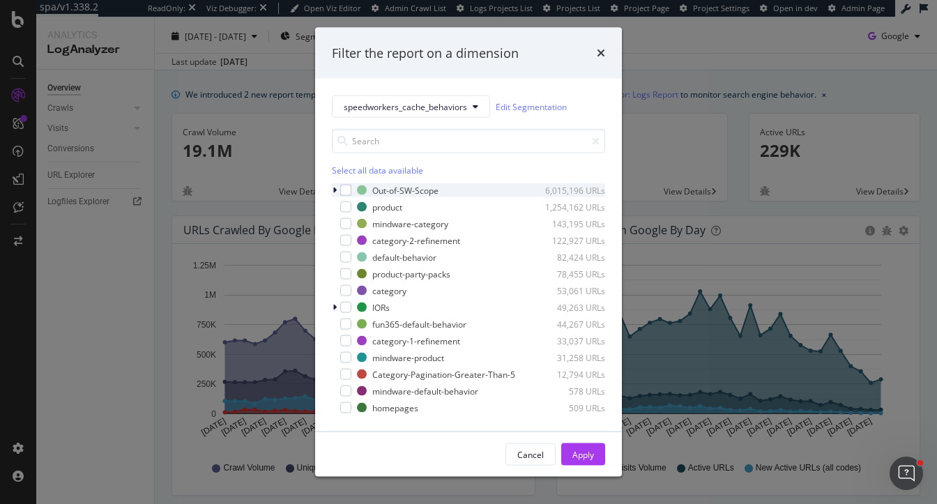
click at [336, 189] on icon "modal" at bounding box center [335, 190] width 4 height 8
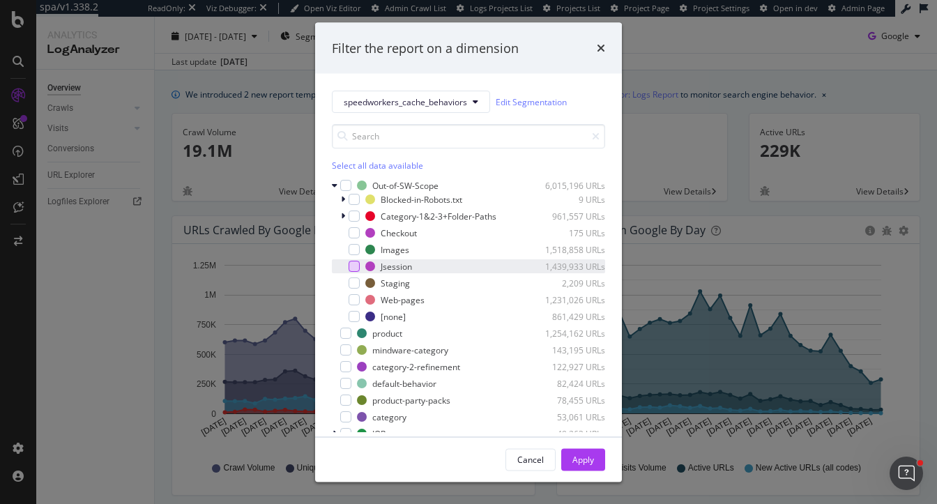
click at [353, 266] on div "modal" at bounding box center [354, 266] width 11 height 11
click at [586, 465] on div "Apply" at bounding box center [584, 459] width 22 height 12
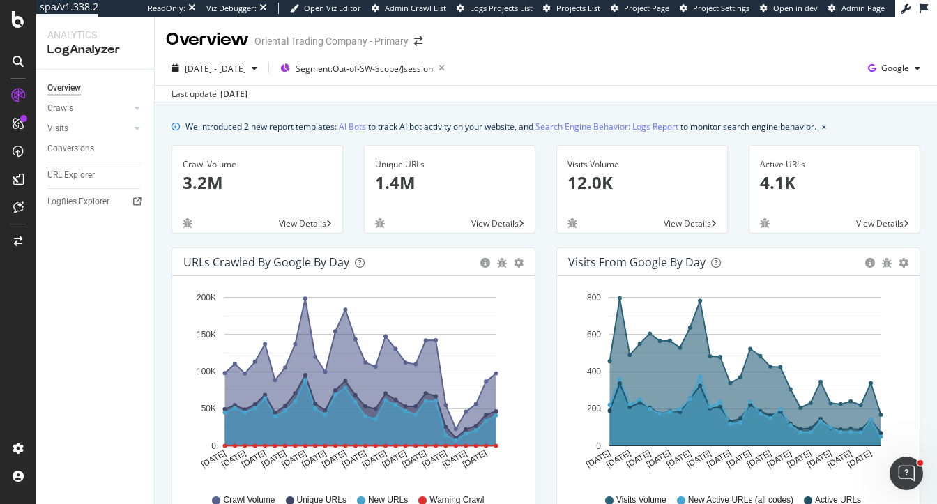
click at [538, 280] on div "URLs Crawled by Google by day Area Table Hold CMD (⌘) while clicking to filter …" at bounding box center [353, 395] width 385 height 294
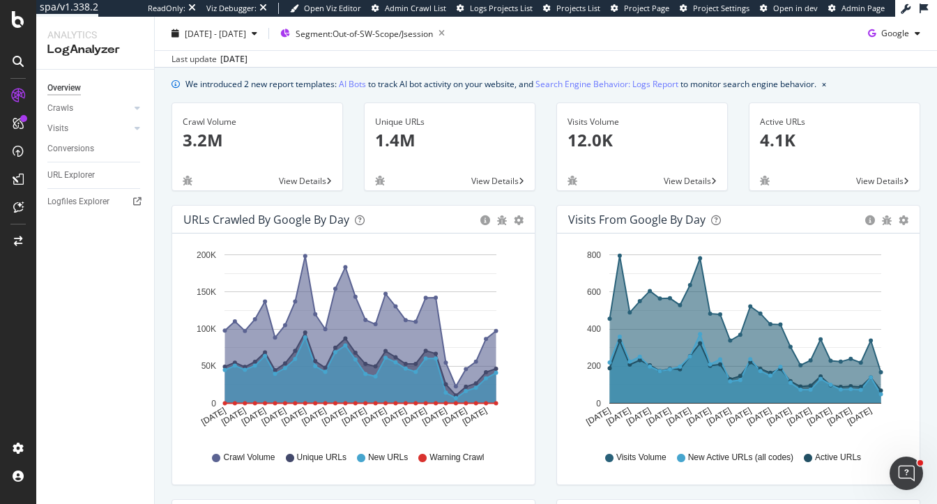
scroll to position [46, 0]
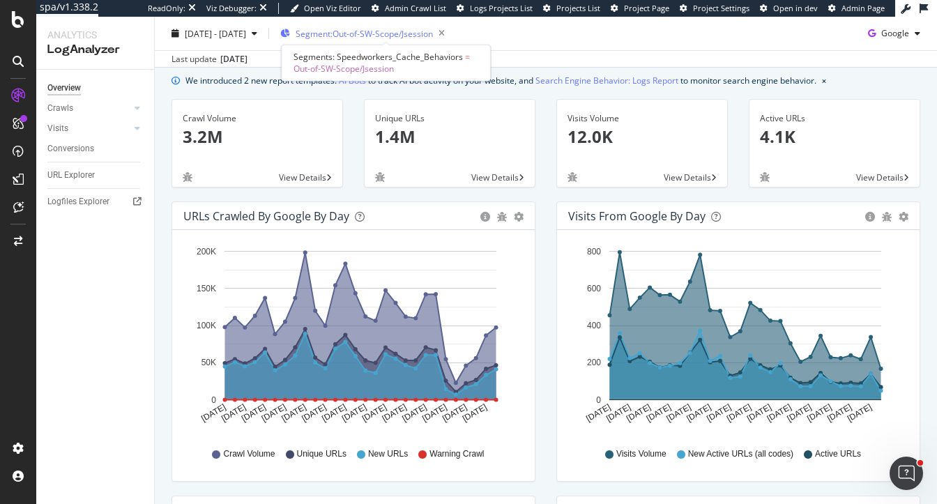
click at [425, 36] on span "Segment: Out-of-SW-Scope/Jsession" at bounding box center [364, 33] width 137 height 12
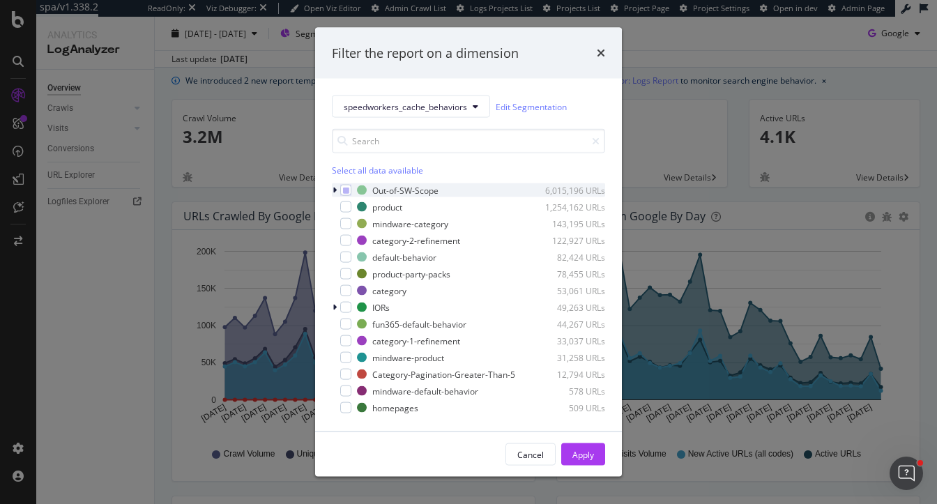
click at [336, 190] on icon "modal" at bounding box center [335, 190] width 4 height 8
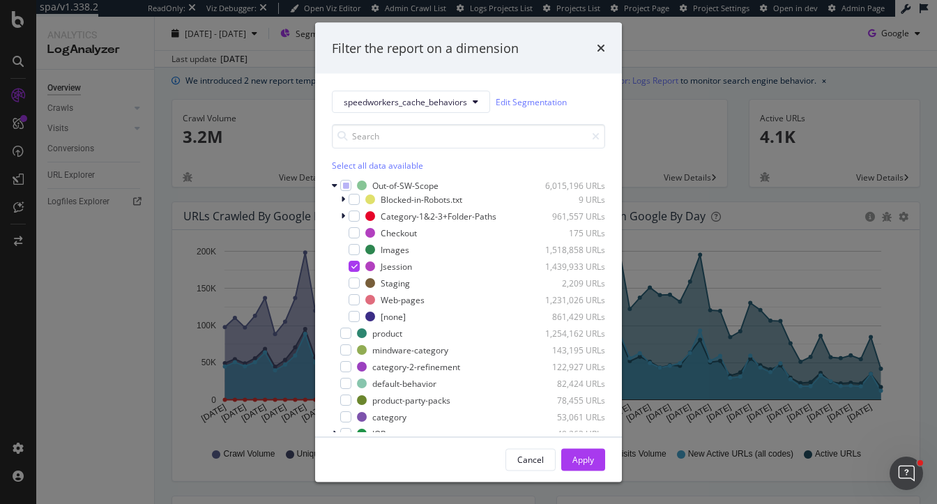
click at [354, 164] on div "Select all data available" at bounding box center [468, 166] width 273 height 12
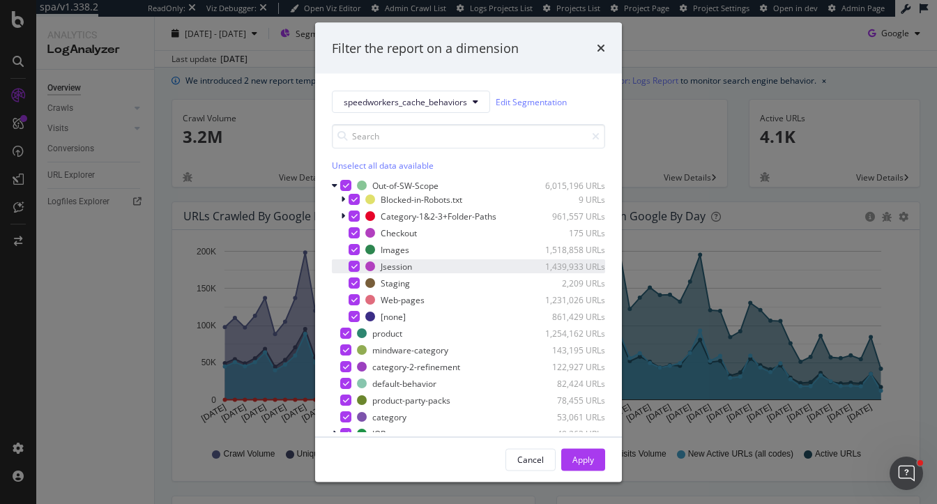
click at [349, 265] on div "modal" at bounding box center [354, 266] width 11 height 11
click at [357, 266] on div "modal" at bounding box center [354, 266] width 11 height 11
click at [585, 462] on div "Apply" at bounding box center [584, 459] width 22 height 12
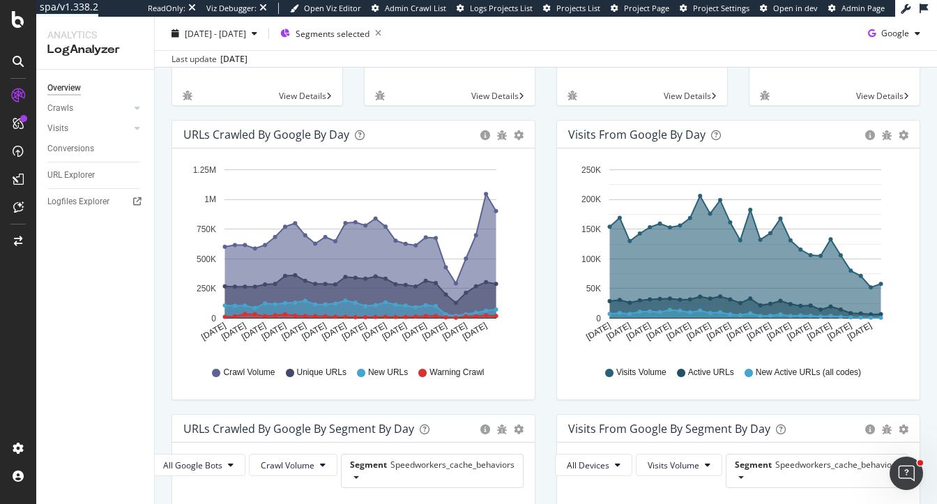
scroll to position [132, 0]
